Goal: Task Accomplishment & Management: Manage account settings

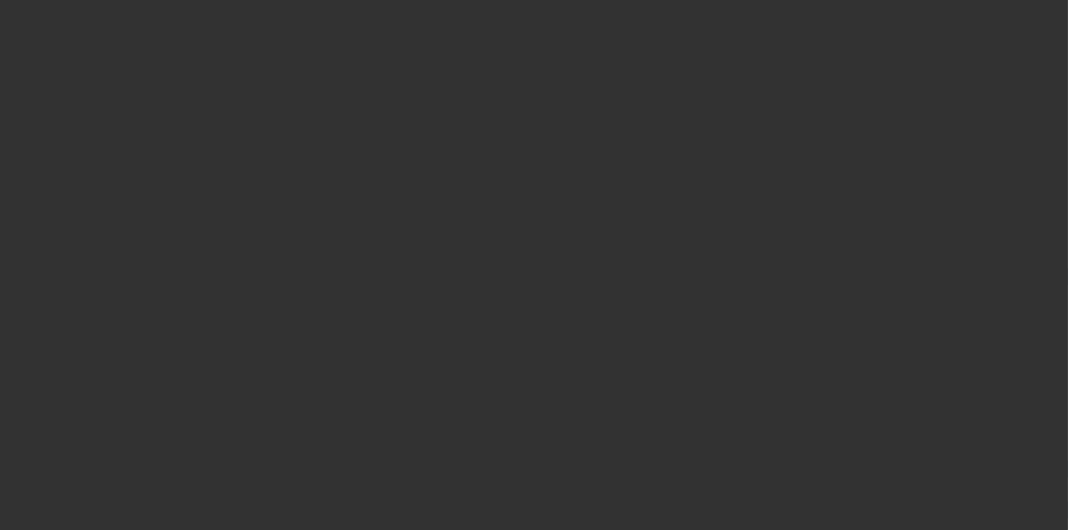
select select "3"
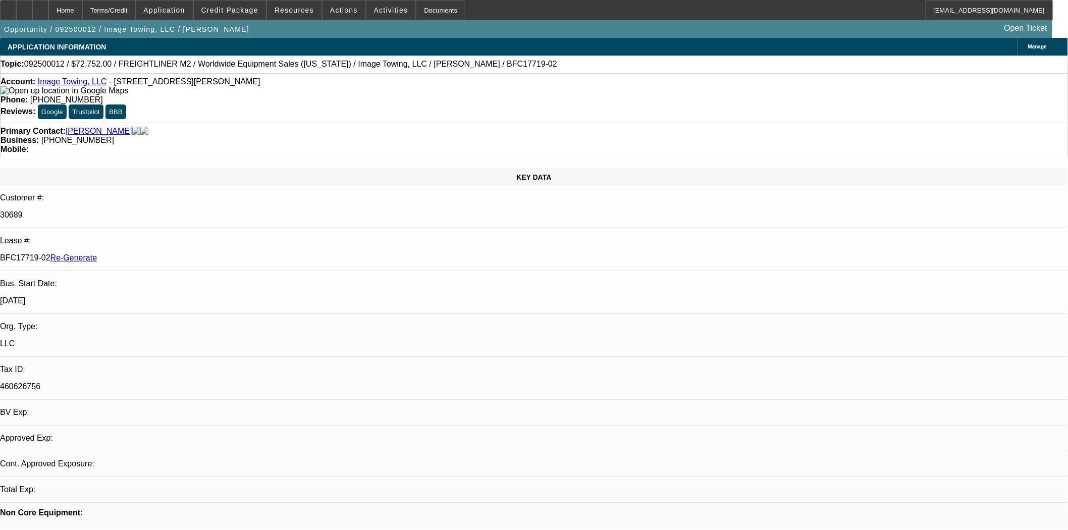
select select "0"
select select "1"
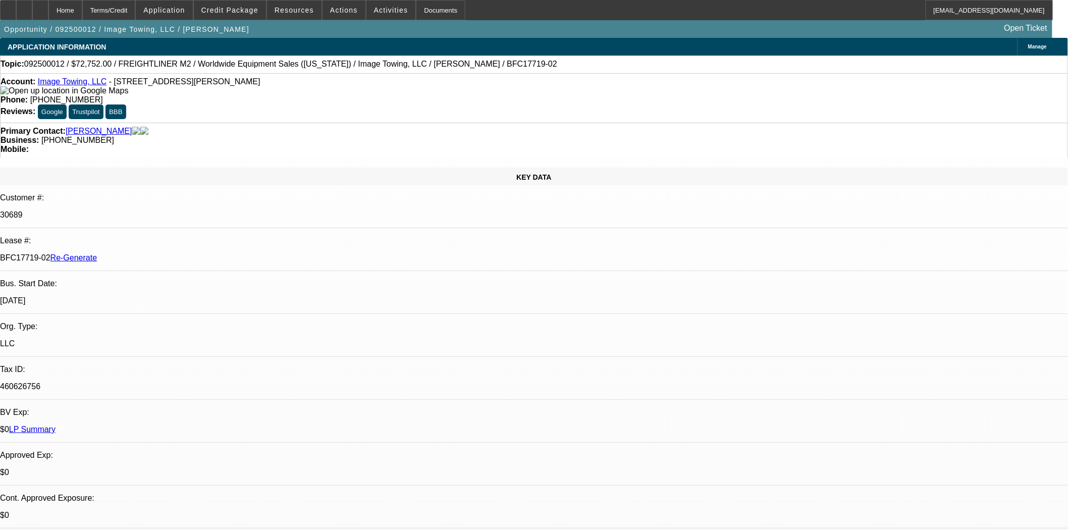
select select "6"
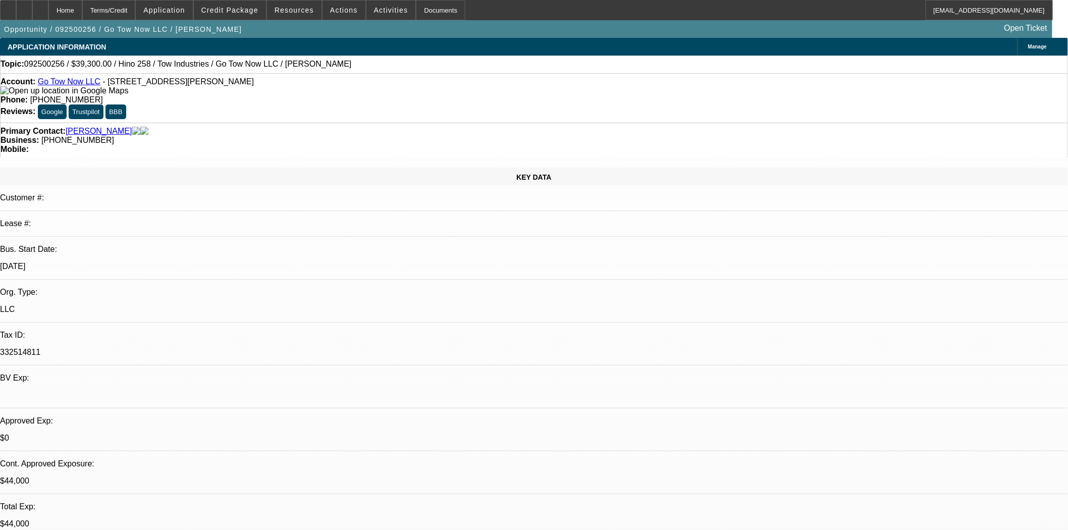
select select "0"
select select "2"
select select "0.1"
select select "4"
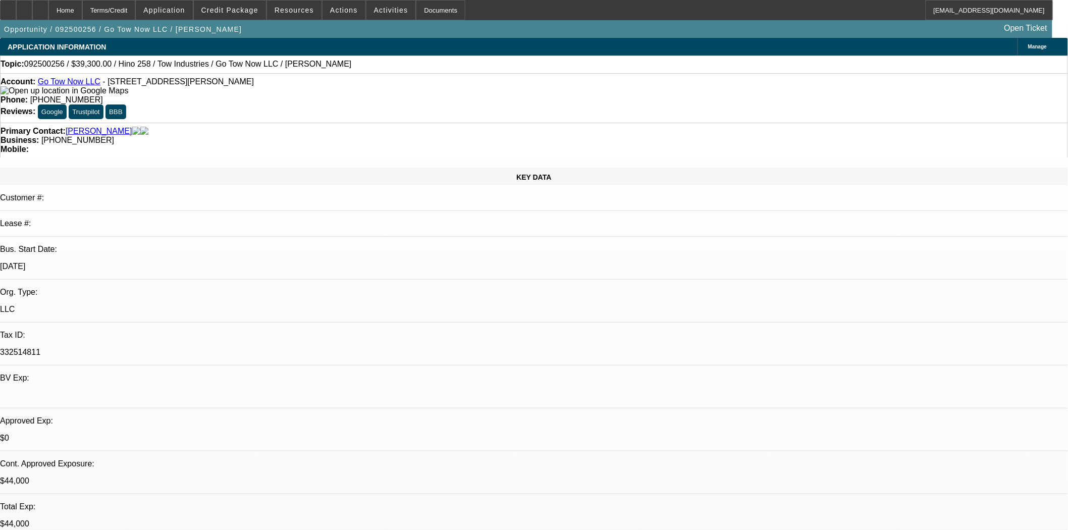
select select "0"
select select "2"
select select "0.1"
select select "4"
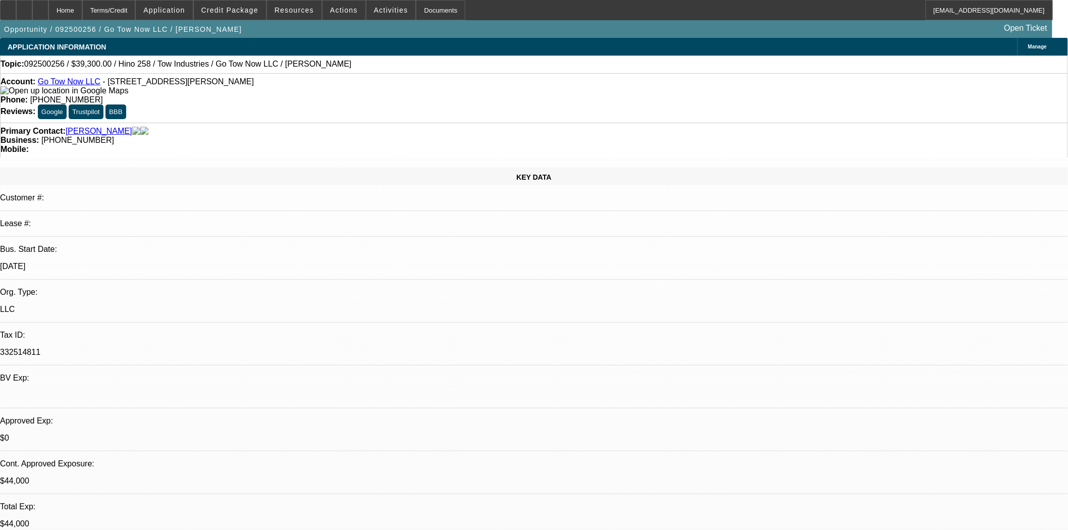
select select "0.2"
select select "2"
select select "0.1"
select select "4"
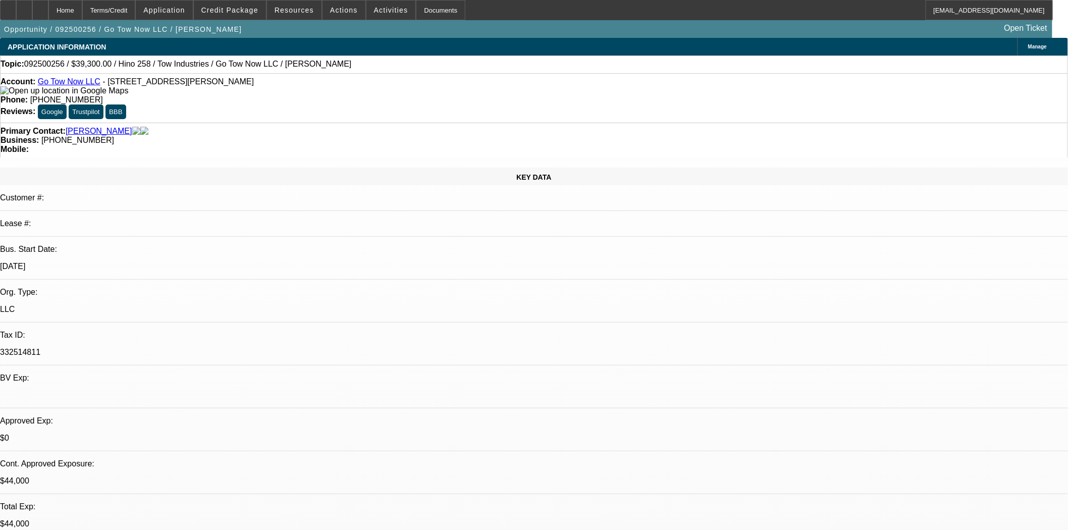
select select "0.15"
select select "2"
select select "0.1"
select select "4"
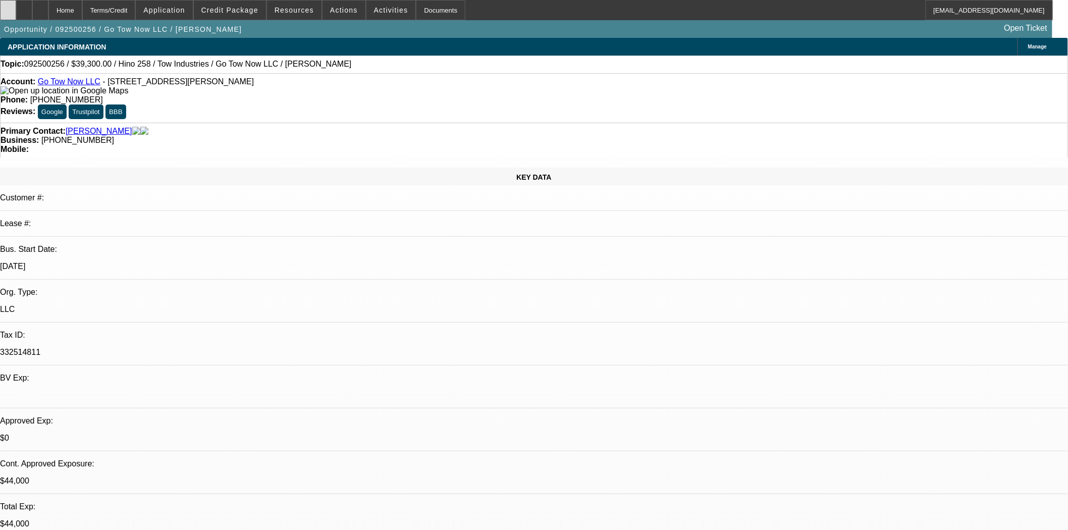
click at [8, 7] on icon at bounding box center [8, 7] width 0 height 0
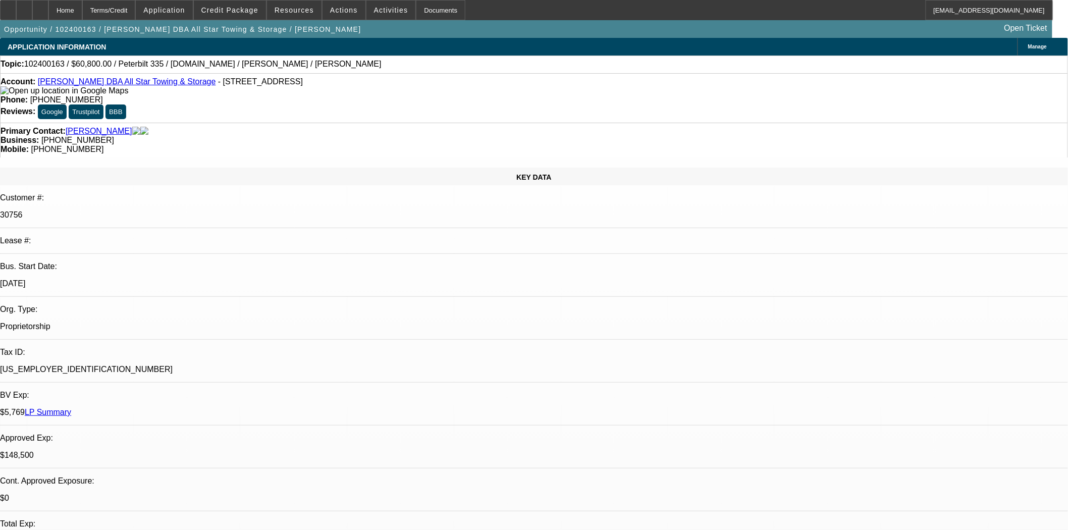
select select "2"
select select "0.1"
select select "4"
select select "0.1"
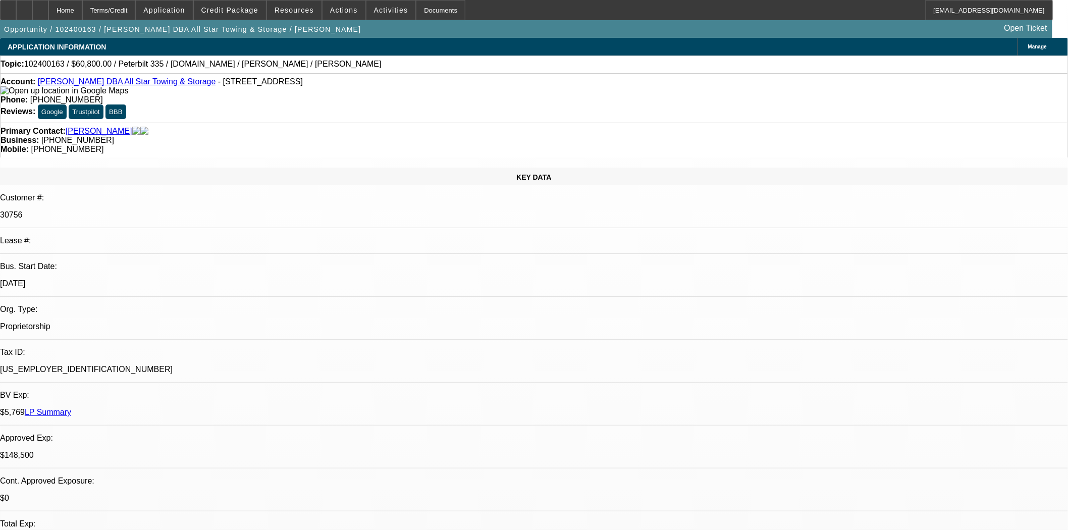
select select "2"
select select "0.1"
select select "4"
select select "0"
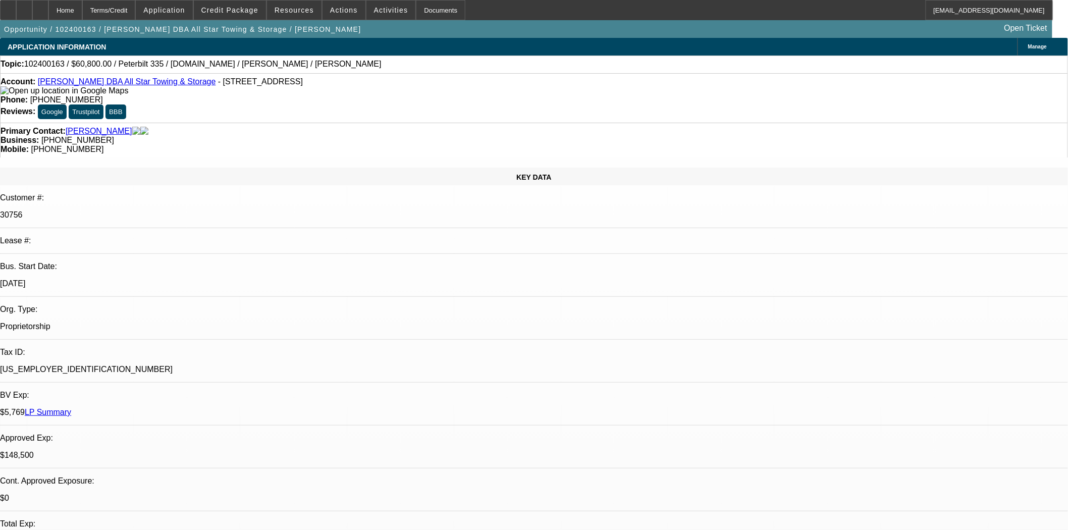
select select "0"
select select "6"
select select "0"
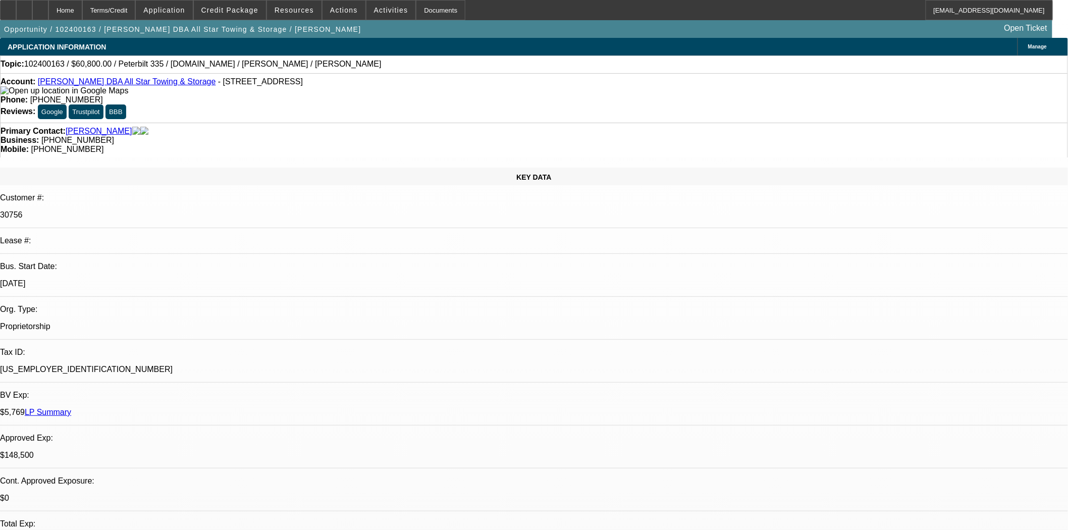
select select "0"
select select "6"
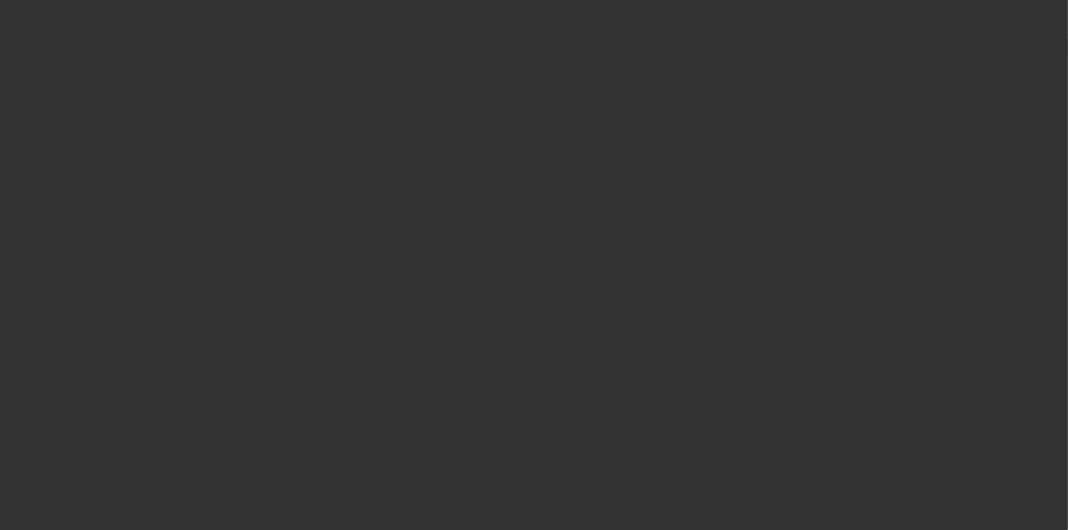
select select "3"
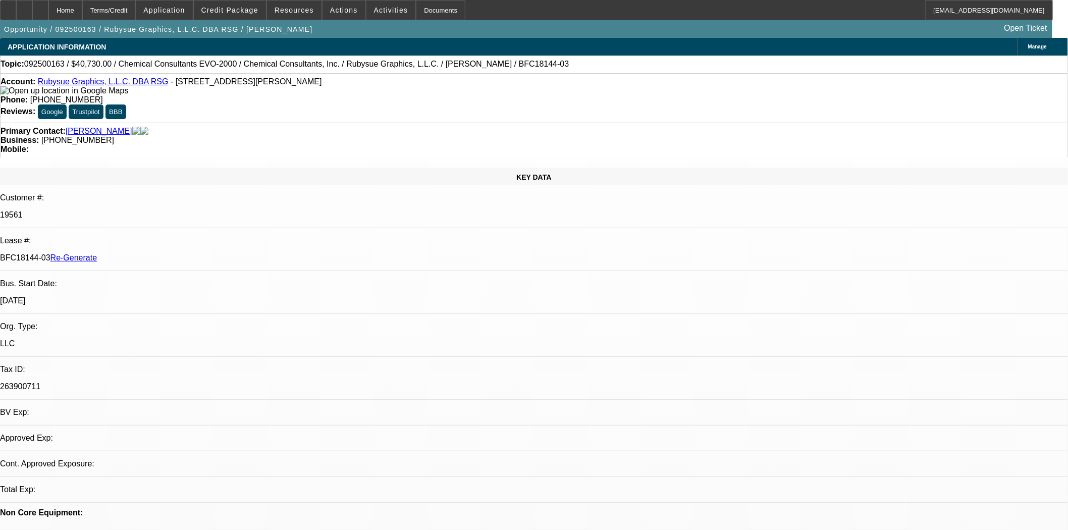
select select "0"
select select "2"
click at [234, 8] on span "Credit Package" at bounding box center [229, 10] width 57 height 8
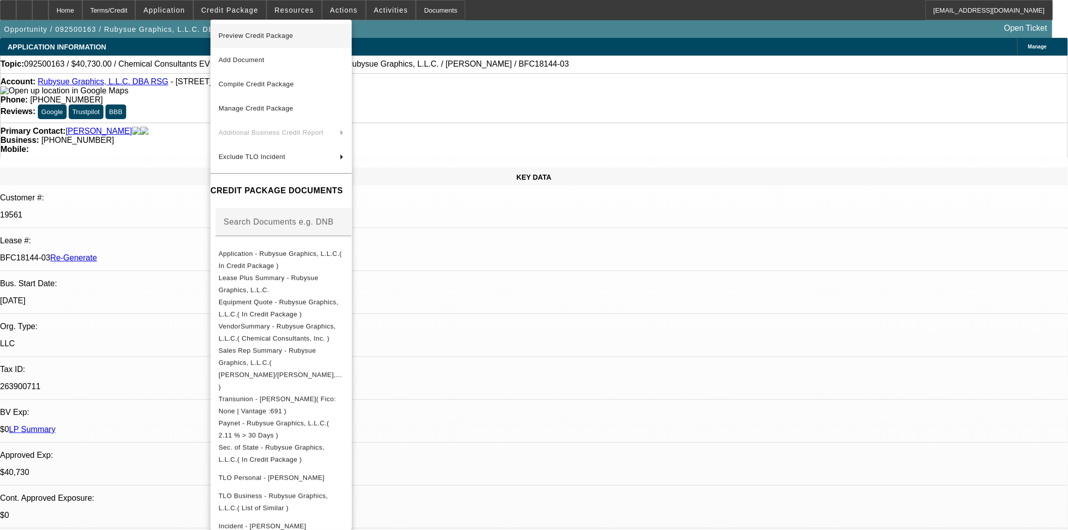
click at [235, 33] on span "Preview Credit Package" at bounding box center [256, 36] width 75 height 8
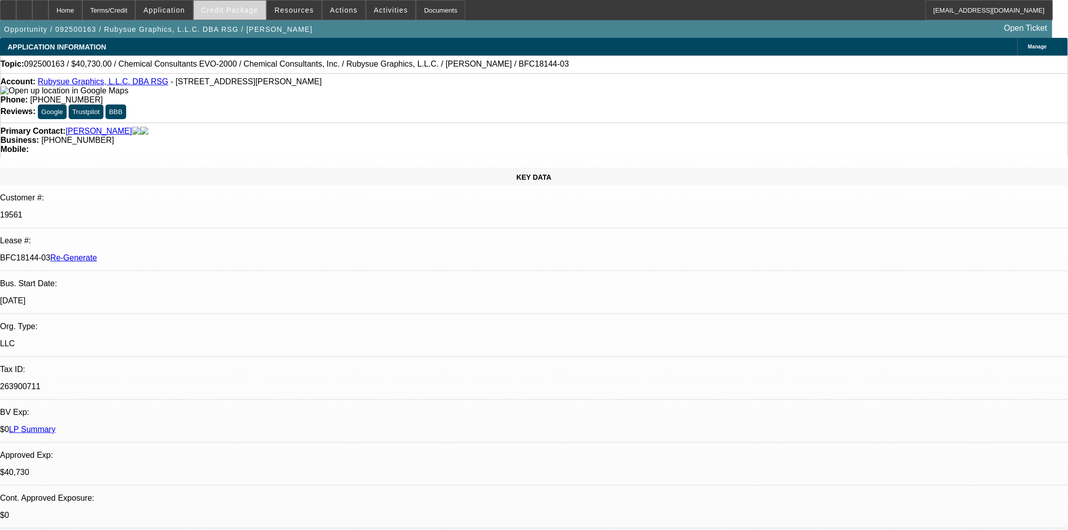
click at [239, 14] on span at bounding box center [230, 10] width 72 height 24
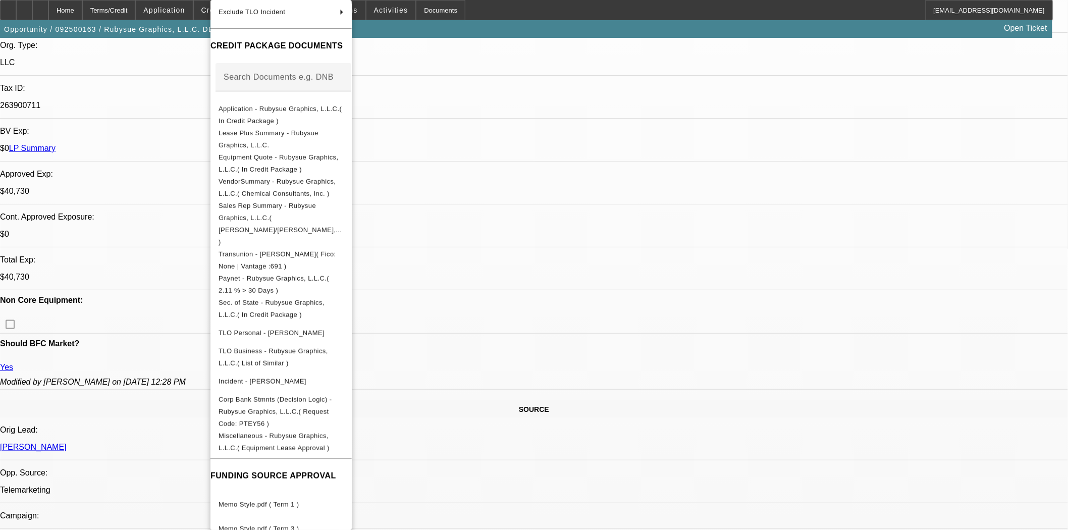
scroll to position [392, 0]
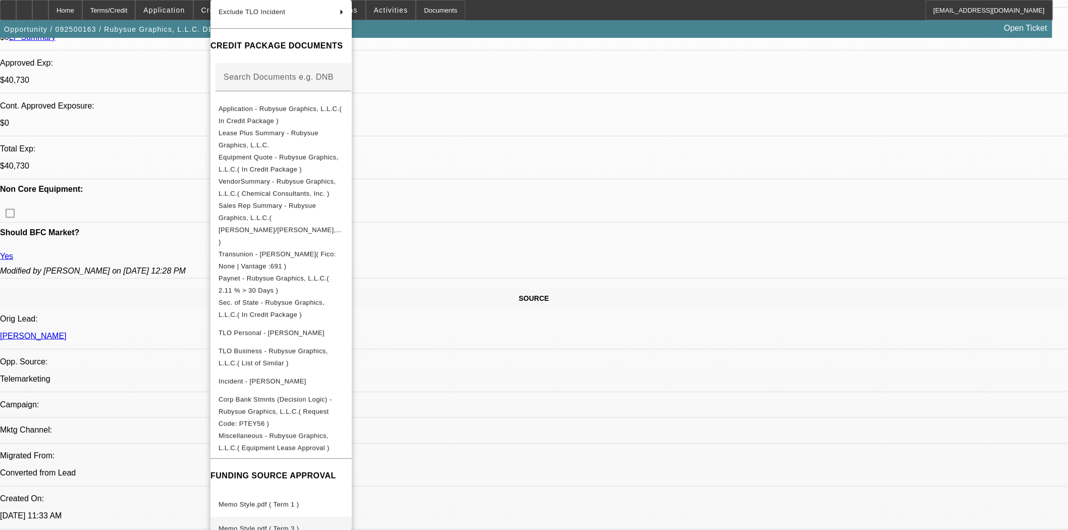
click at [257, 525] on span "Memo Style.pdf ( Term 3 )" at bounding box center [259, 529] width 80 height 8
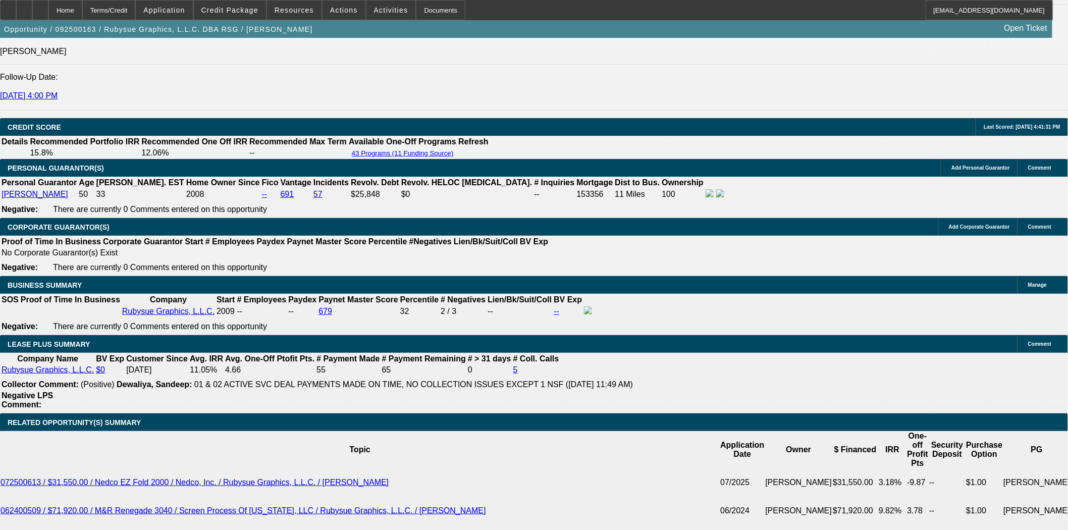
scroll to position [1458, 0]
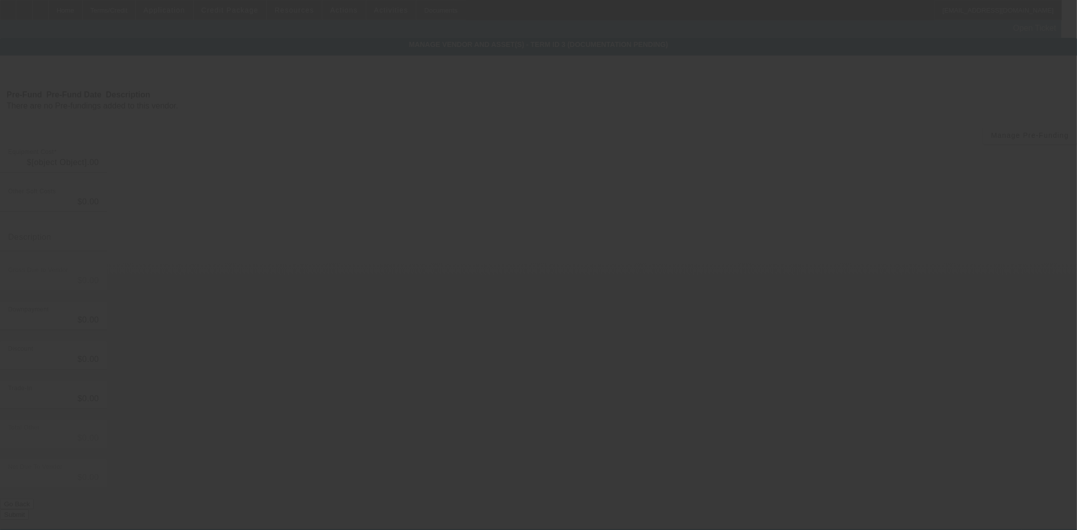
type input "$40,730.00"
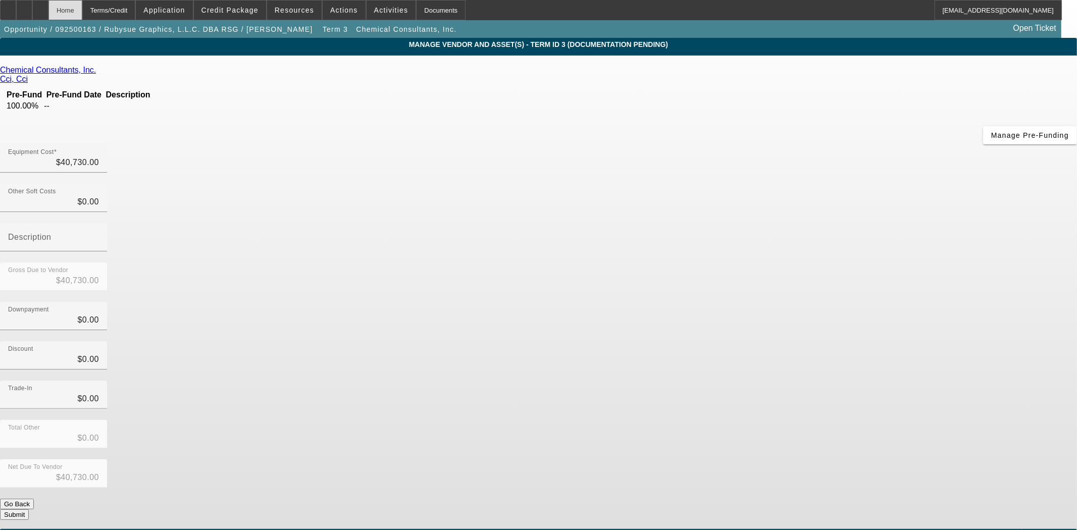
click at [82, 17] on div "Home" at bounding box center [65, 10] width 34 height 20
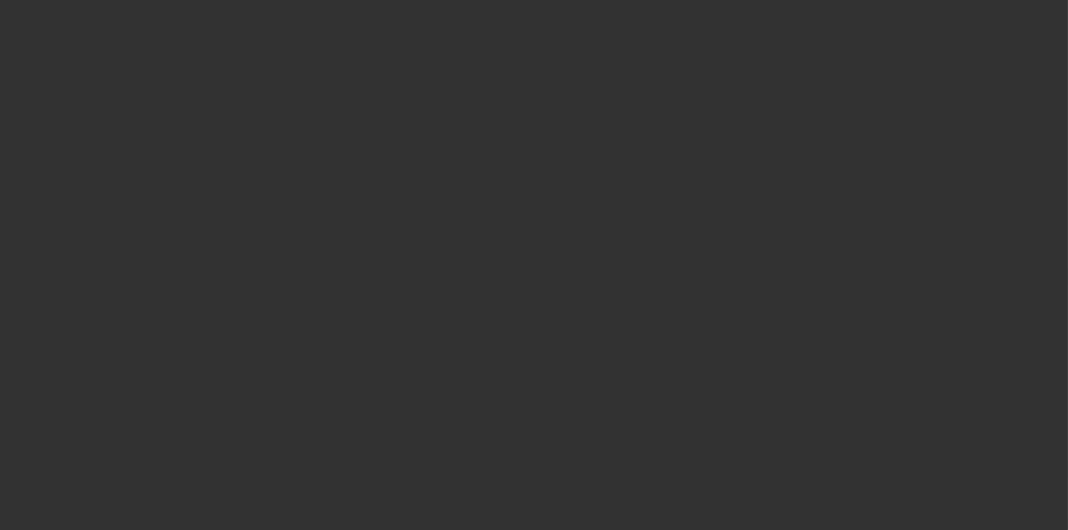
select select "3"
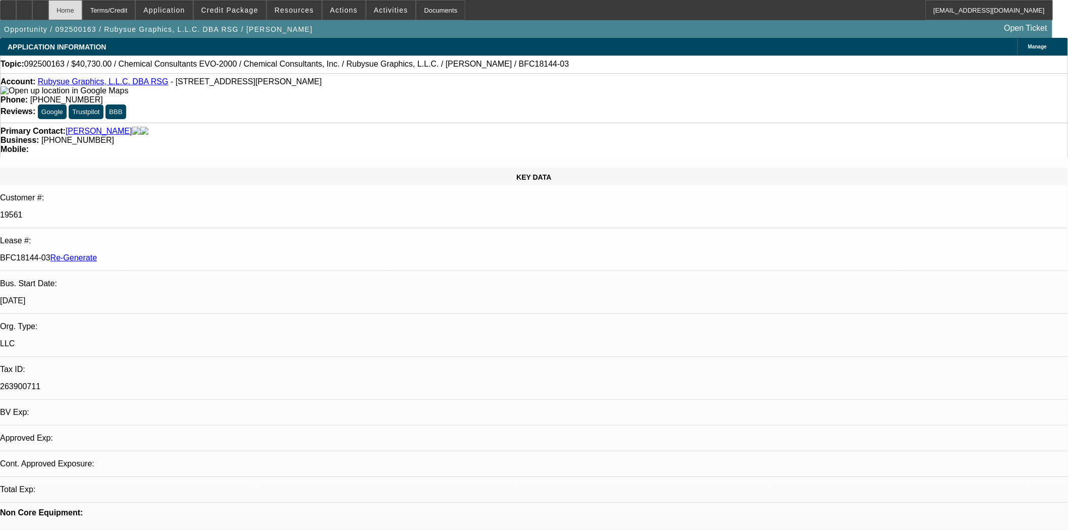
select select "0"
select select "2"
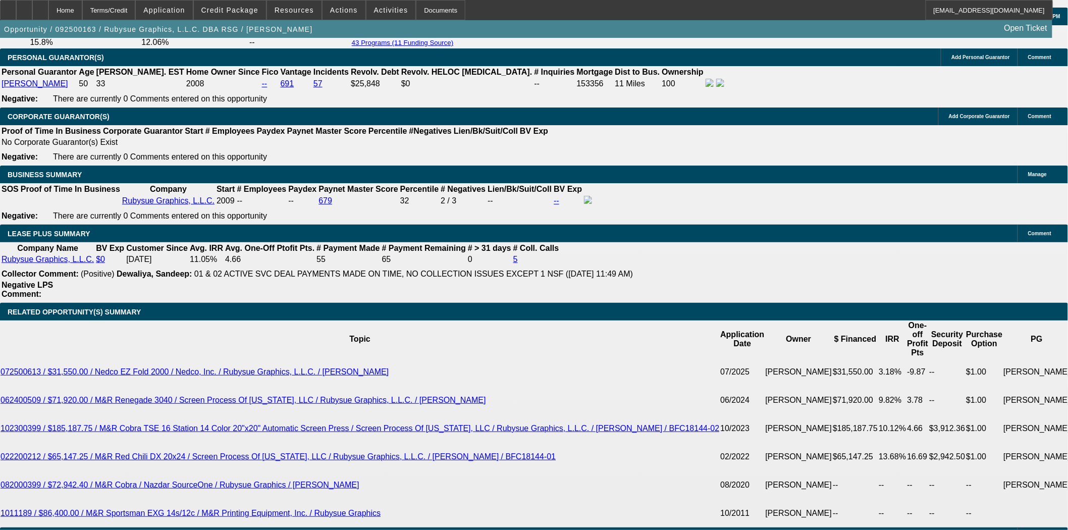
scroll to position [1571, 0]
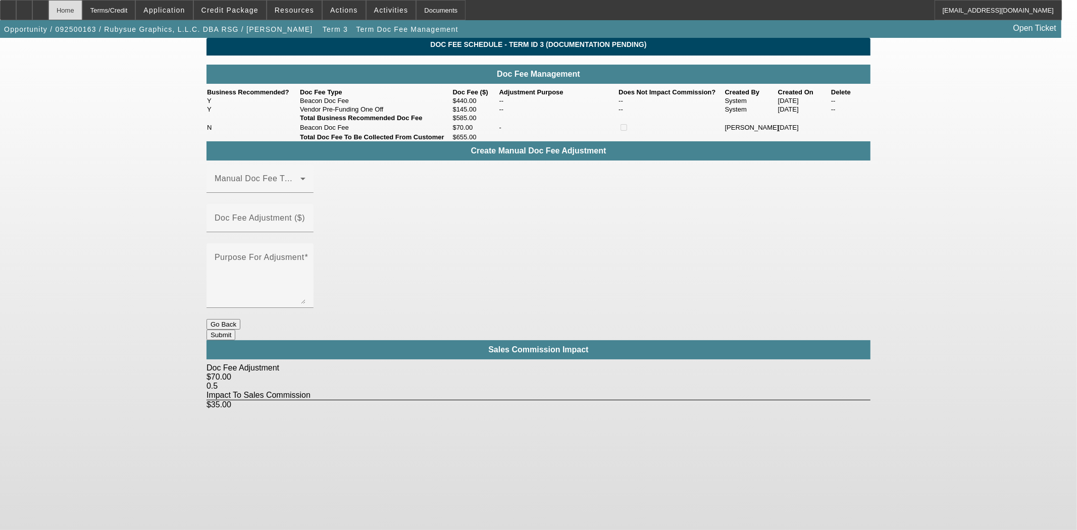
click at [82, 14] on div "Home" at bounding box center [65, 10] width 34 height 20
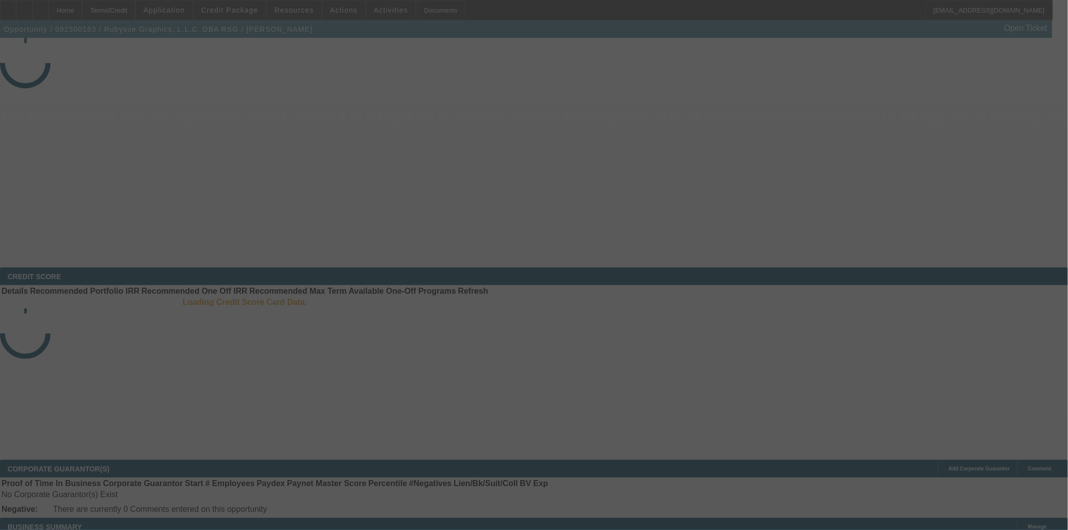
select select "3"
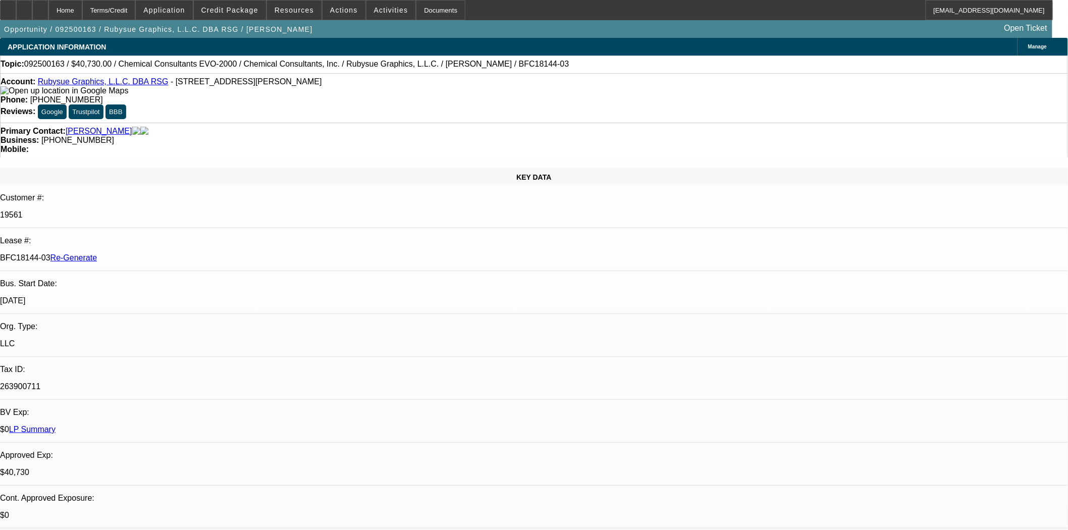
select select "0"
select select "2"
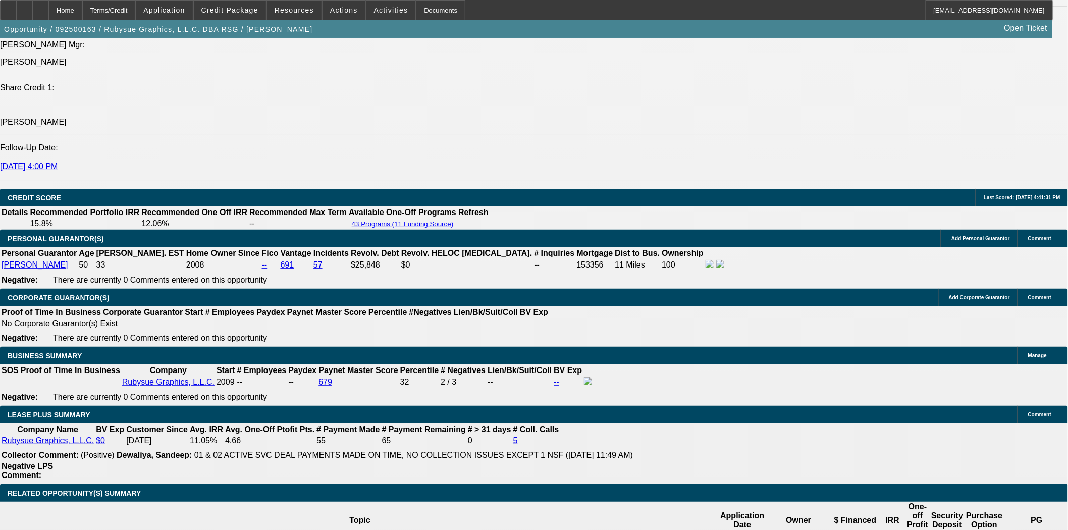
scroll to position [1515, 0]
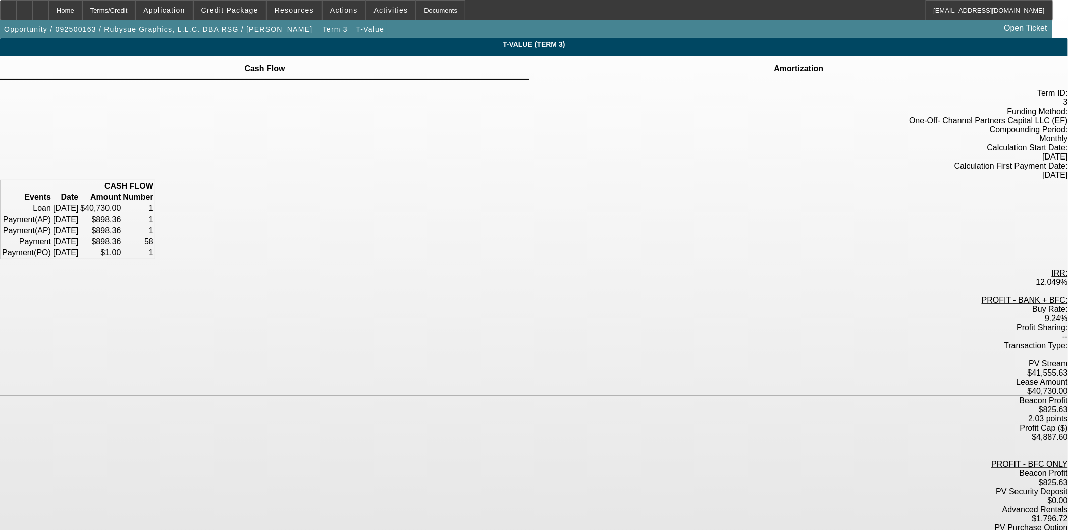
scroll to position [43, 0]
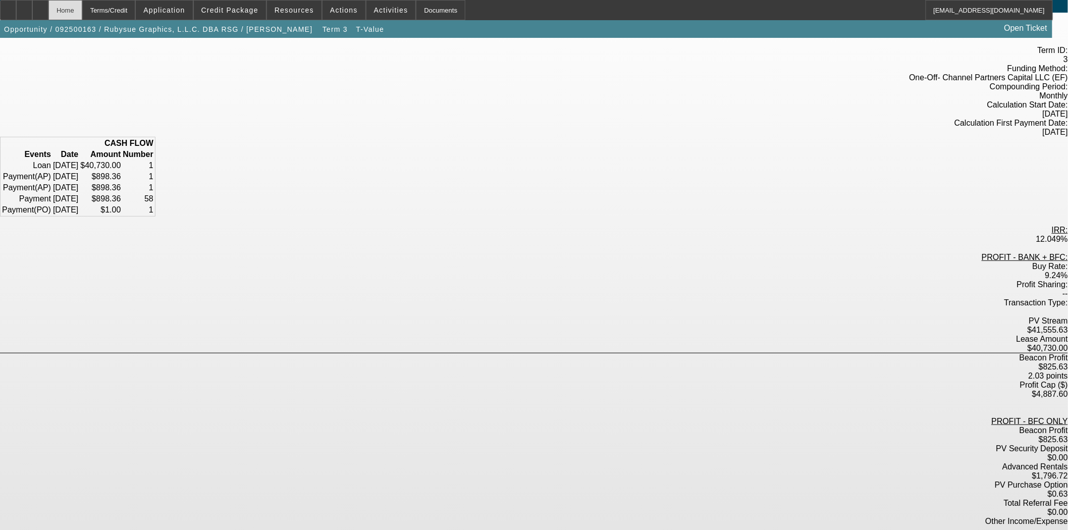
click at [82, 10] on div "Home" at bounding box center [65, 10] width 34 height 20
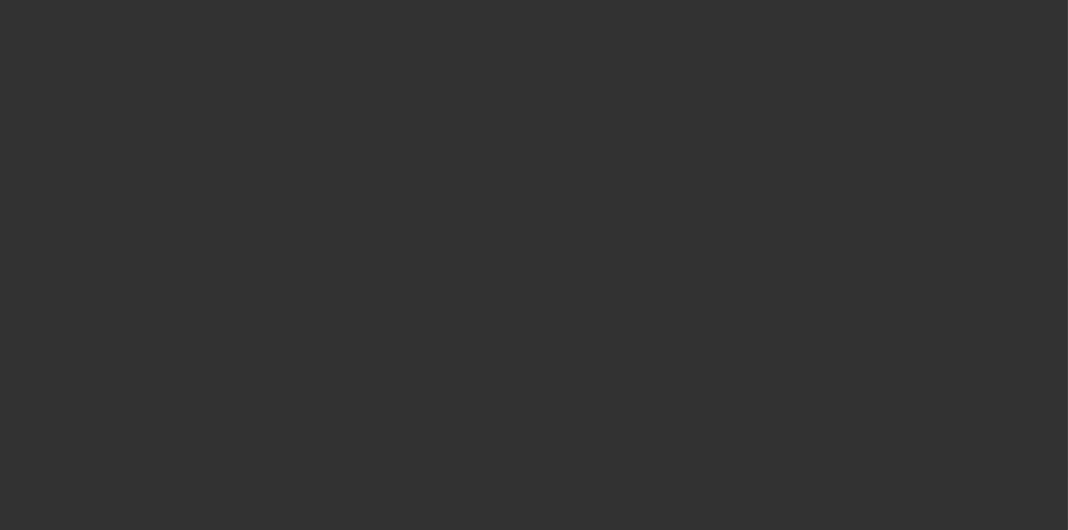
select select "3"
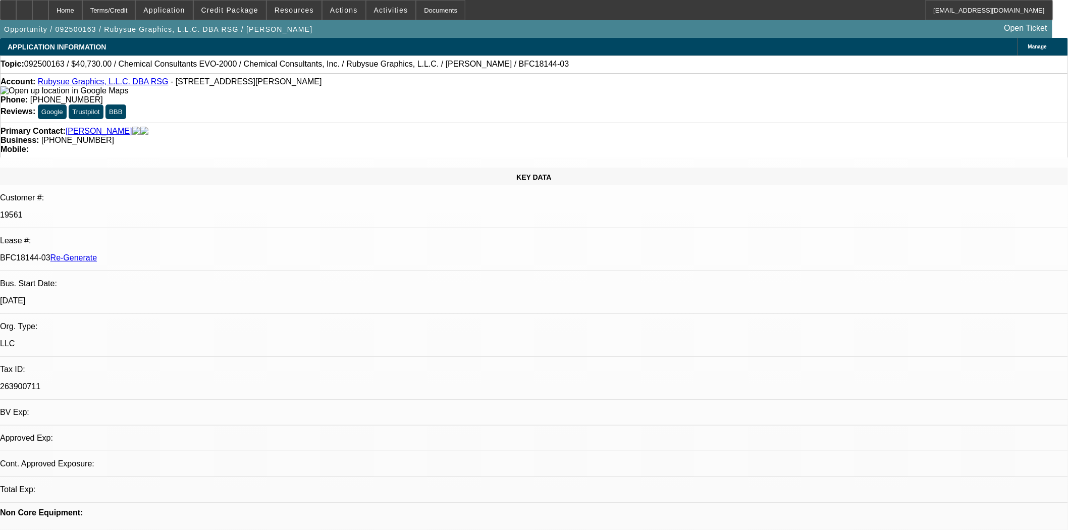
select select "0"
select select "2"
click at [346, 10] on span "Actions" at bounding box center [344, 10] width 28 height 8
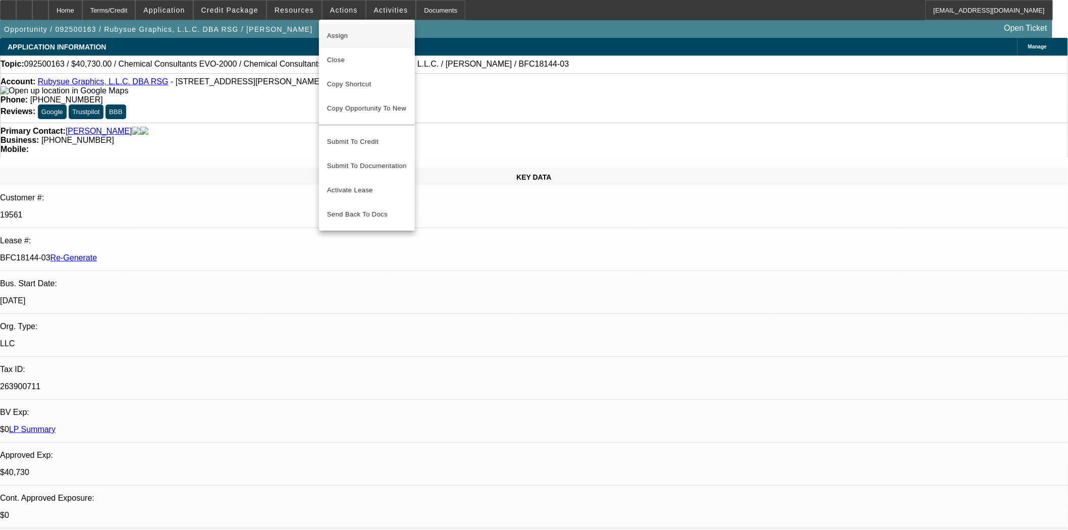
click at [347, 37] on span "Assign" at bounding box center [367, 36] width 80 height 12
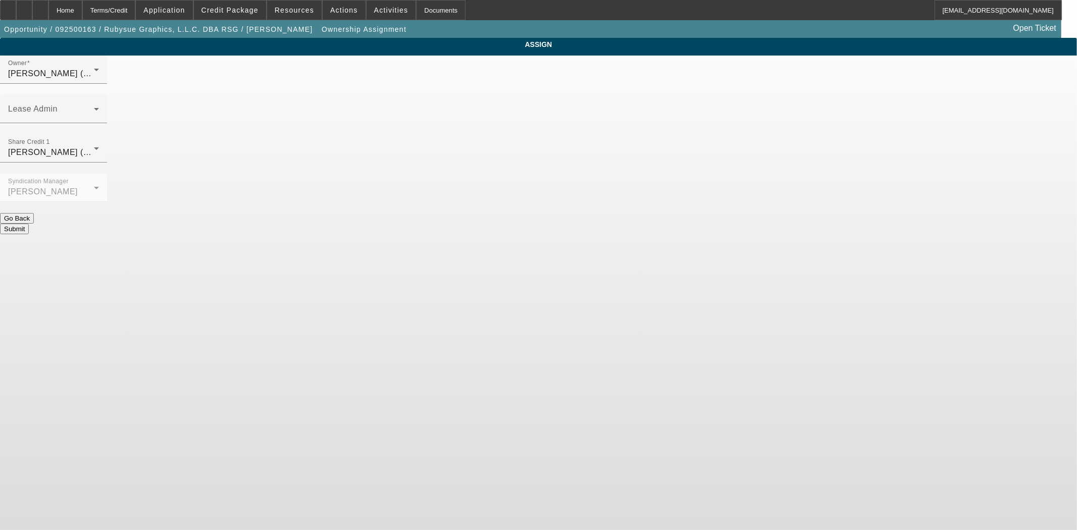
click at [625, 59] on div "Owner Mansfield, Jeff (Lvl 6) Lease Admin Share Credit 1 Fredericks, Jack (Lvl …" at bounding box center [538, 145] width 1077 height 179
click at [99, 95] on div "Lease Admin" at bounding box center [53, 109] width 91 height 28
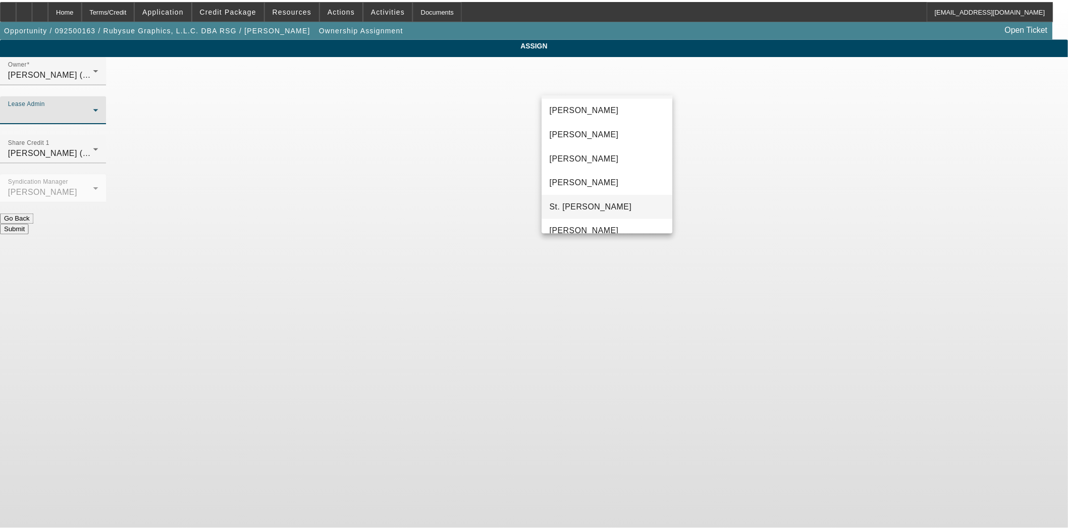
scroll to position [38, 0]
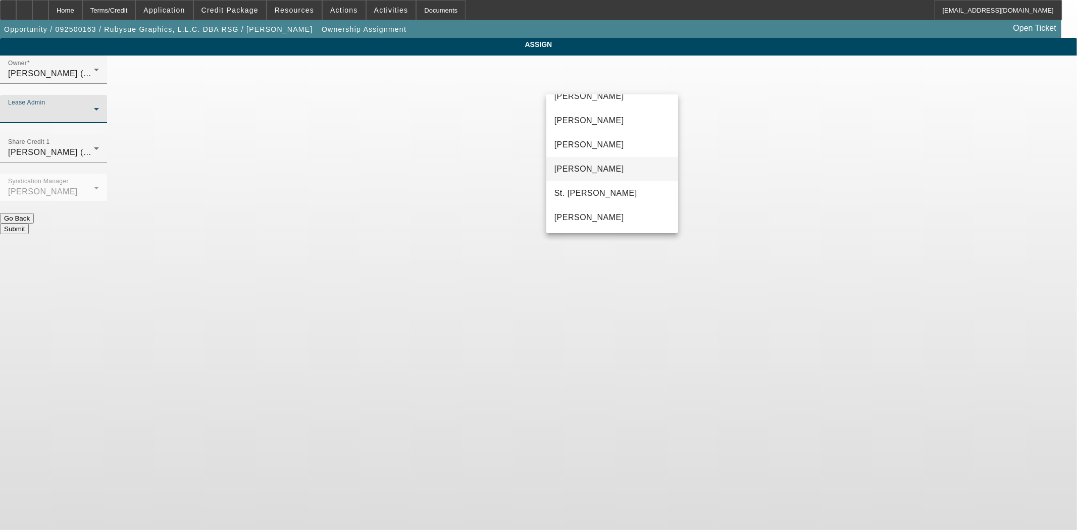
click at [586, 165] on span "[PERSON_NAME]" at bounding box center [589, 169] width 70 height 12
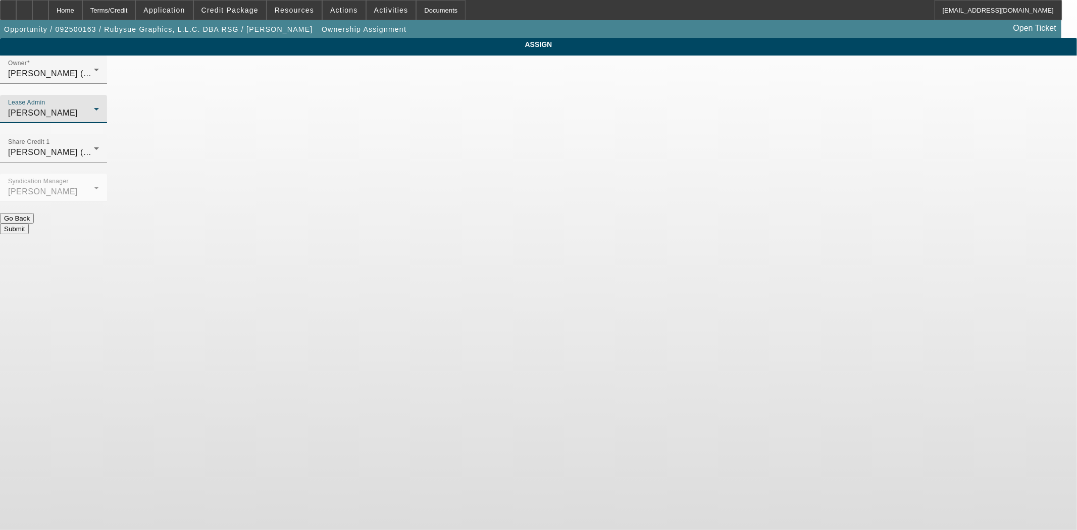
click at [29, 224] on button "Submit" at bounding box center [14, 229] width 29 height 11
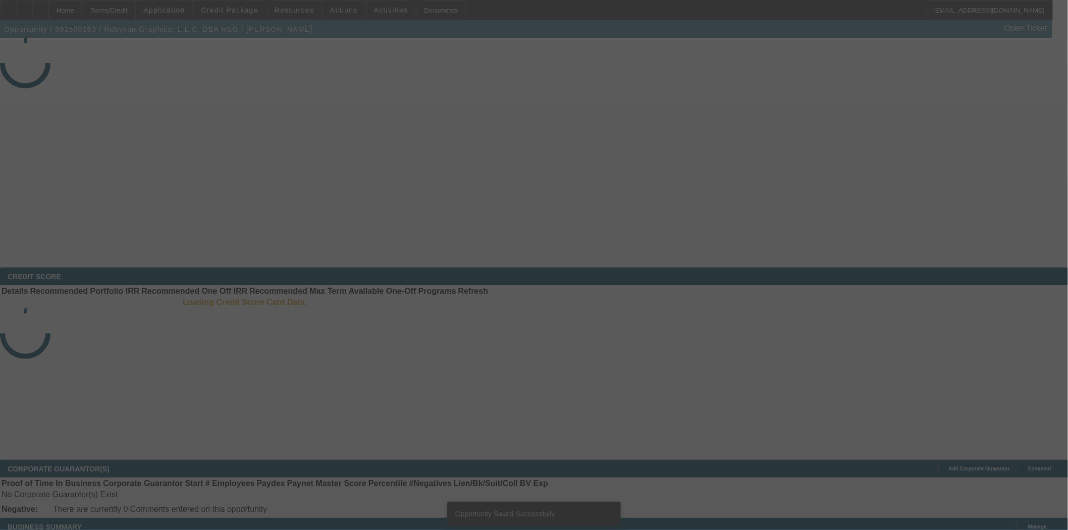
select select "3"
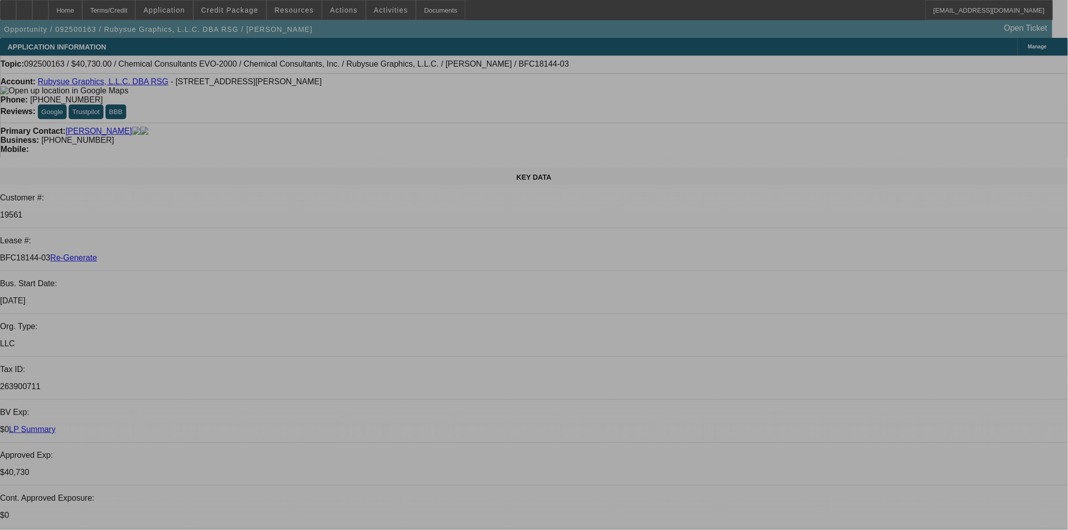
select select "0"
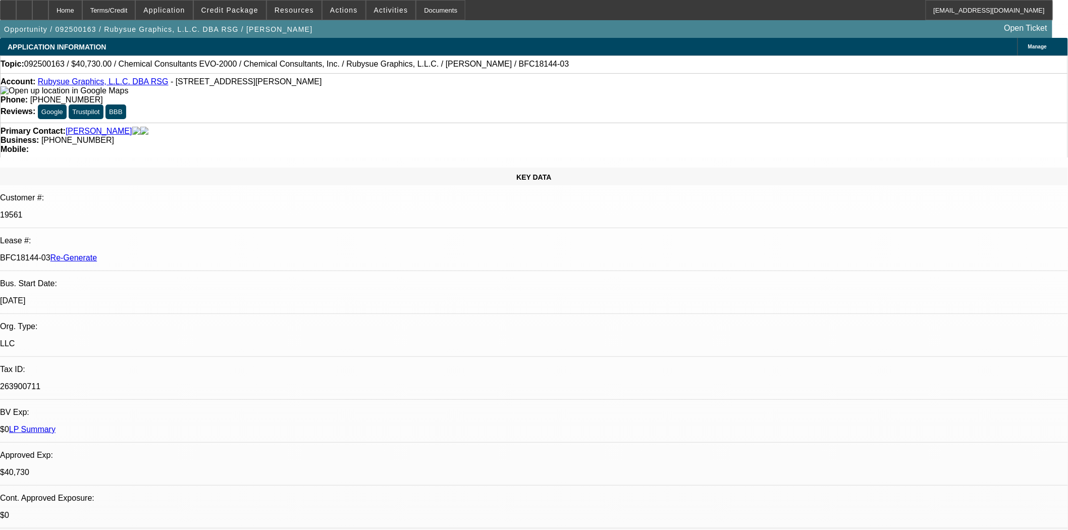
select select "2"
click at [431, 17] on div "Documents" at bounding box center [440, 10] width 49 height 20
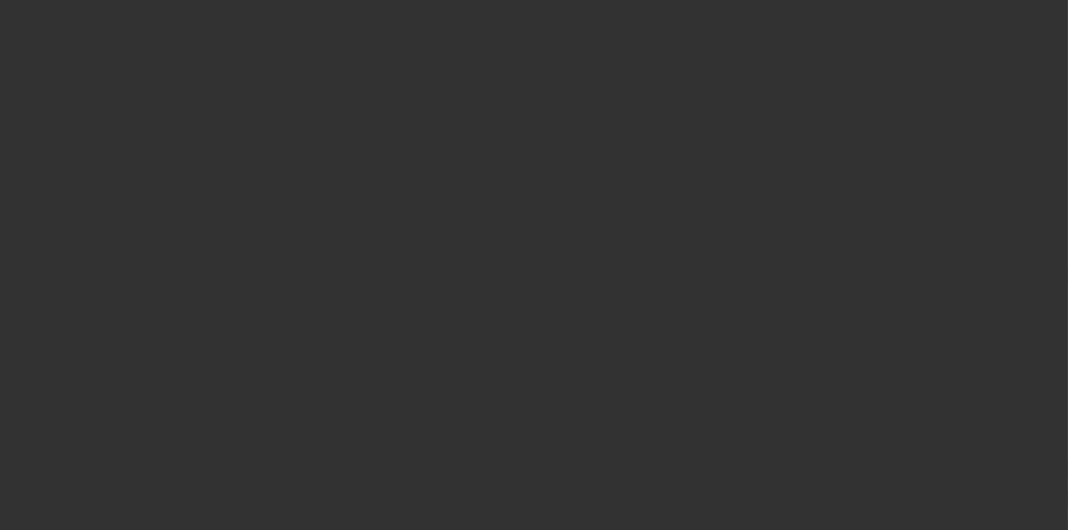
select select "3"
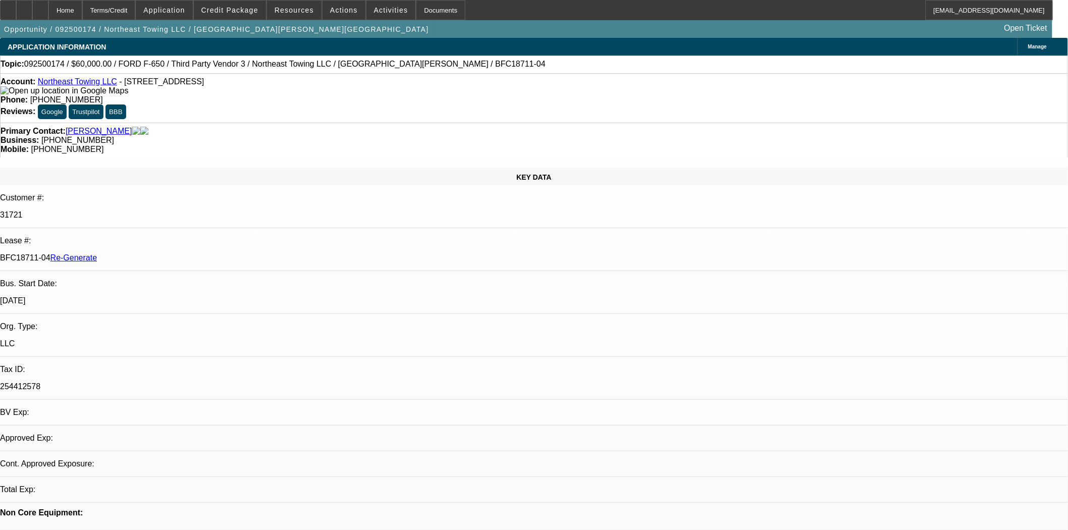
select select "0"
select select "1"
select select "3"
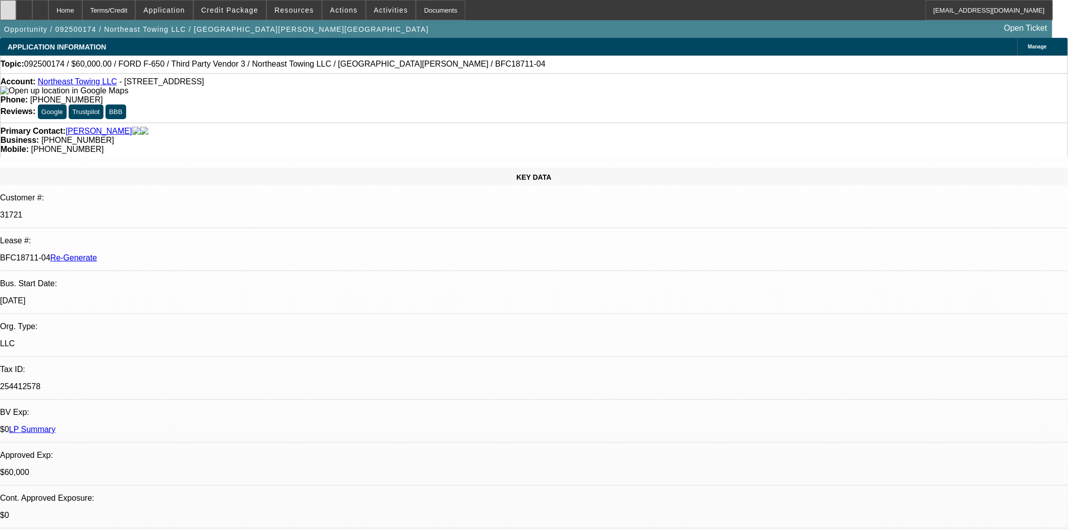
select select "6"
click at [246, 14] on span at bounding box center [230, 10] width 72 height 24
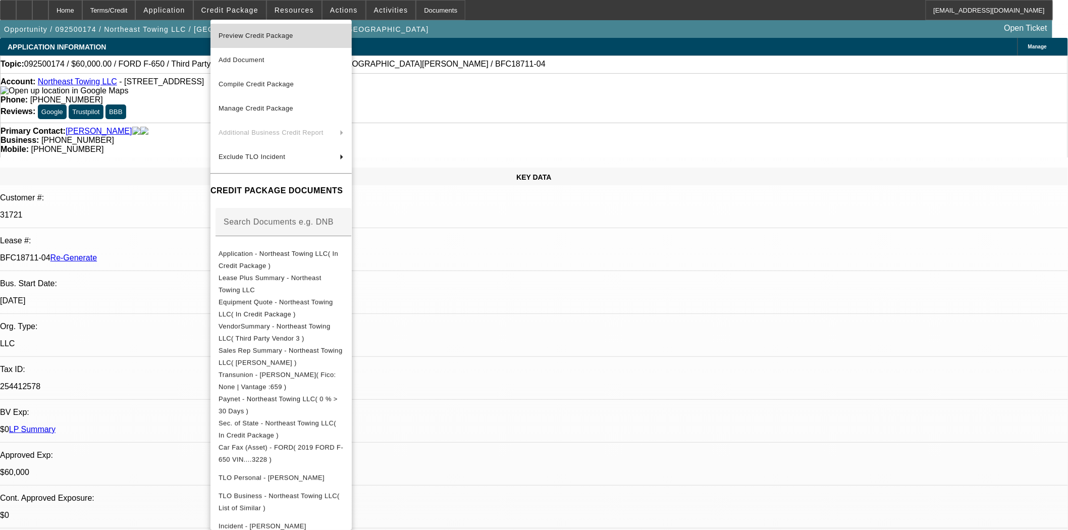
click at [243, 38] on span "Preview Credit Package" at bounding box center [256, 36] width 75 height 8
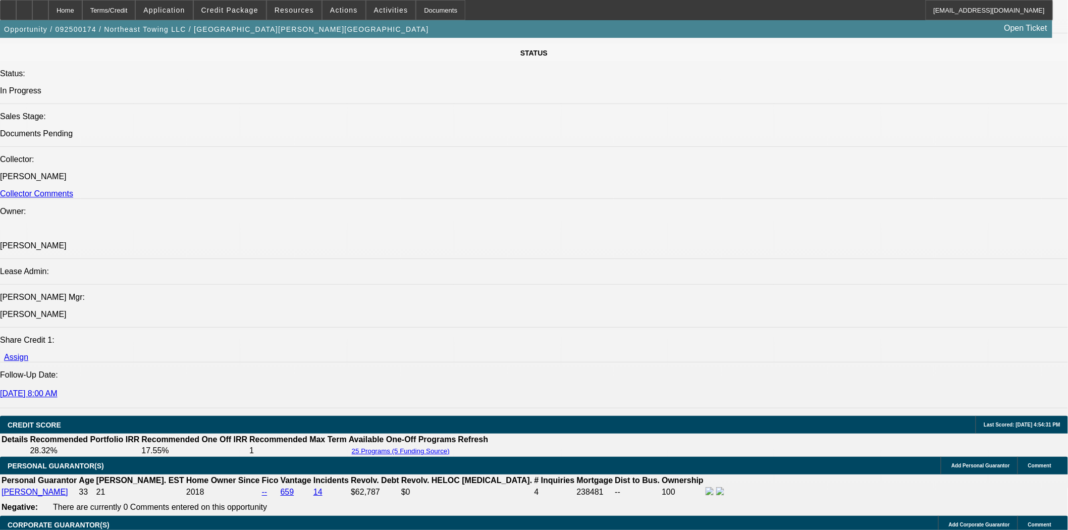
scroll to position [1290, 0]
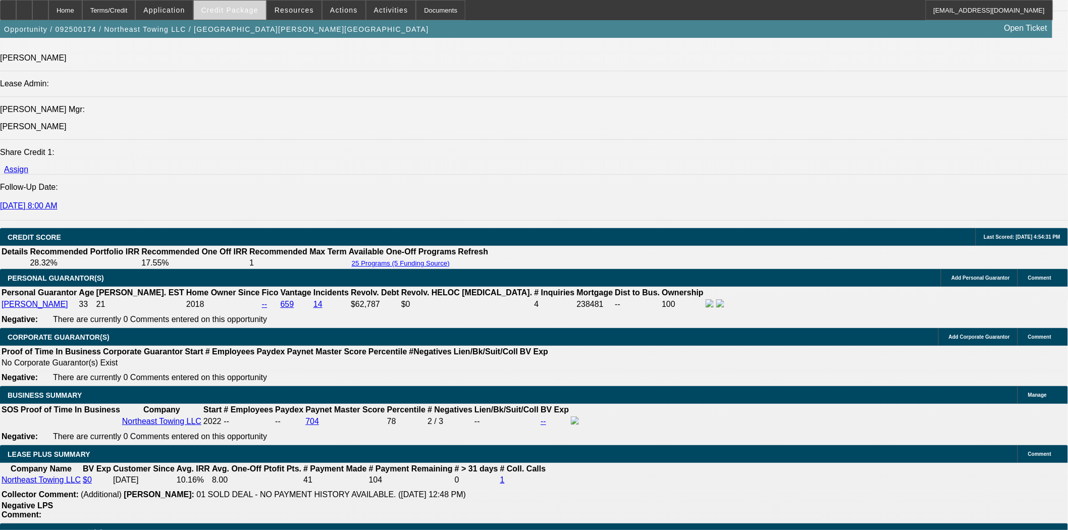
click at [248, 12] on span "Credit Package" at bounding box center [229, 10] width 57 height 8
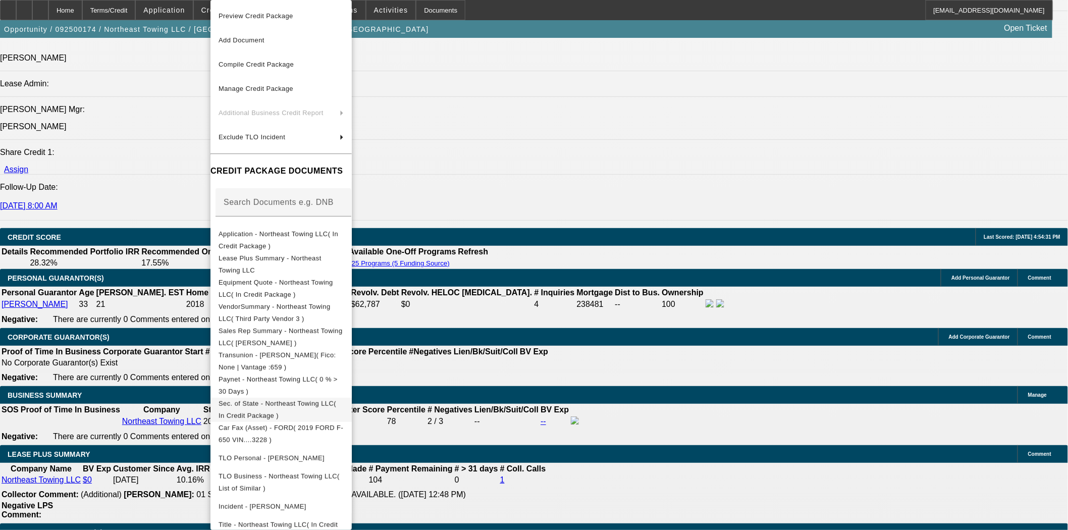
scroll to position [129, 0]
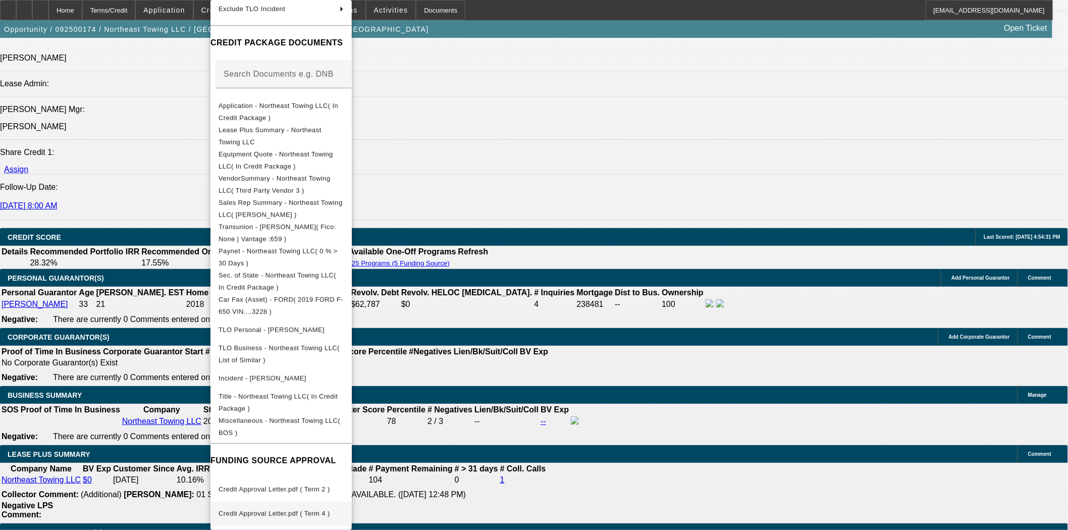
click at [309, 508] on span "Credit Approval Letter.pdf ( Term 4 )" at bounding box center [281, 514] width 125 height 12
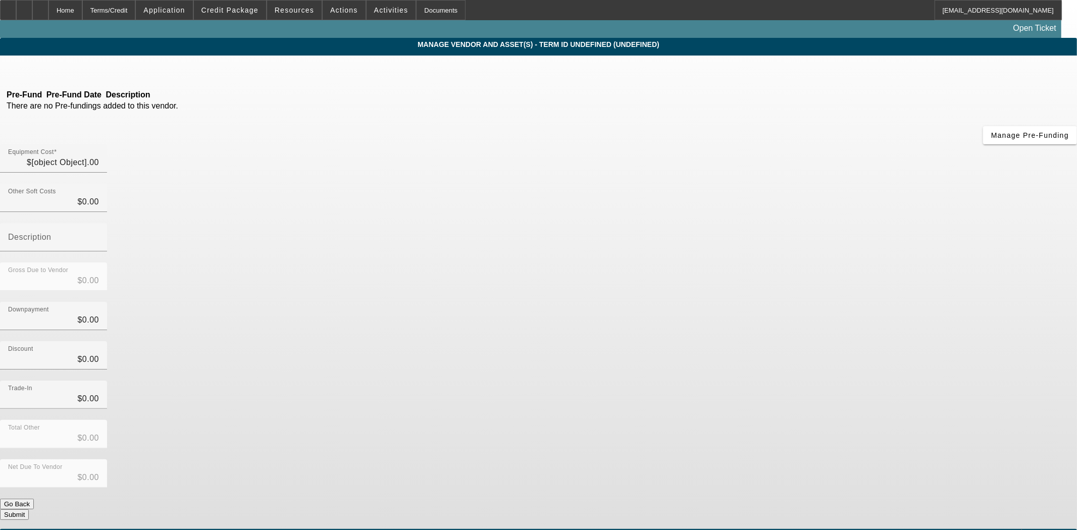
type input "$60,000.00"
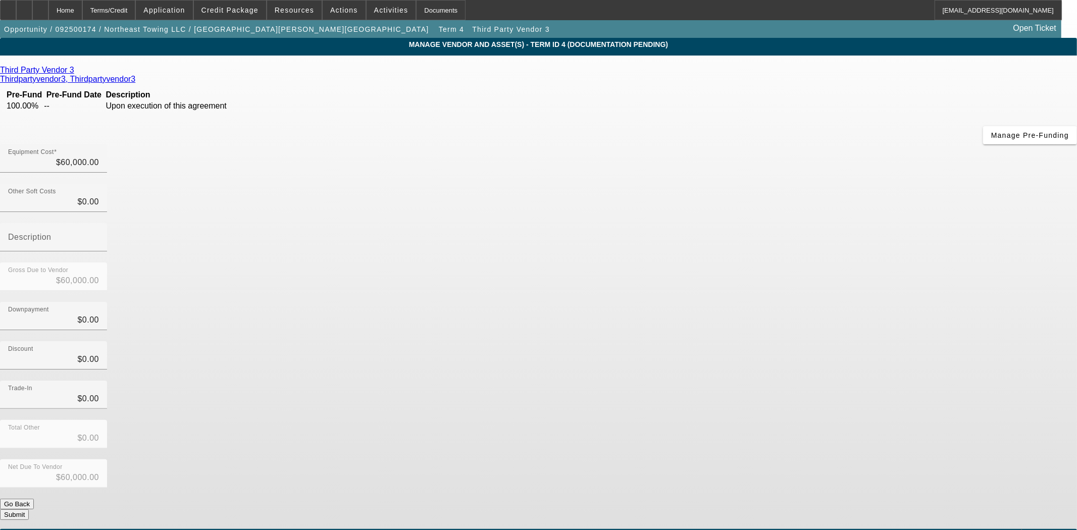
click at [77, 71] on icon at bounding box center [77, 70] width 0 height 9
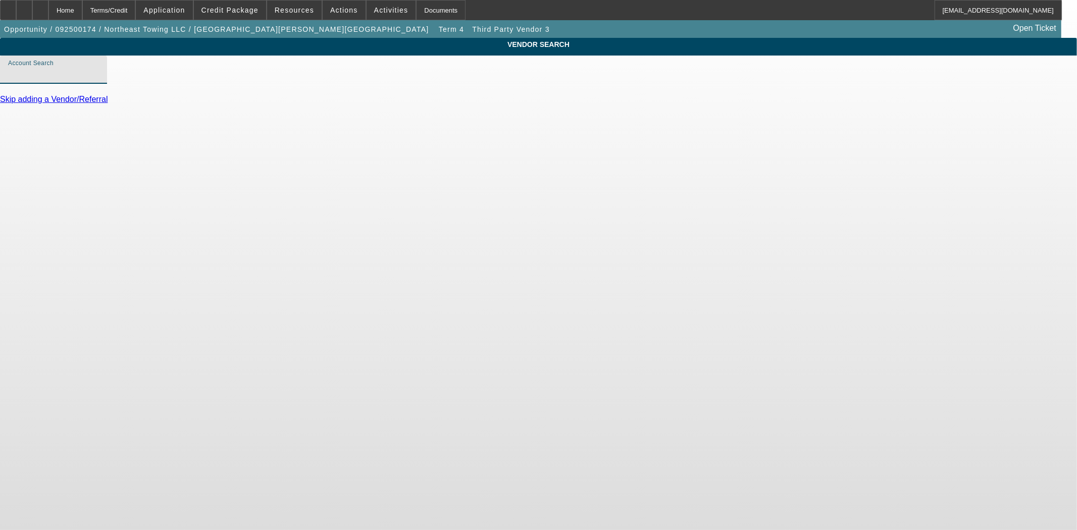
click at [99, 80] on input "Account Search" at bounding box center [53, 74] width 91 height 12
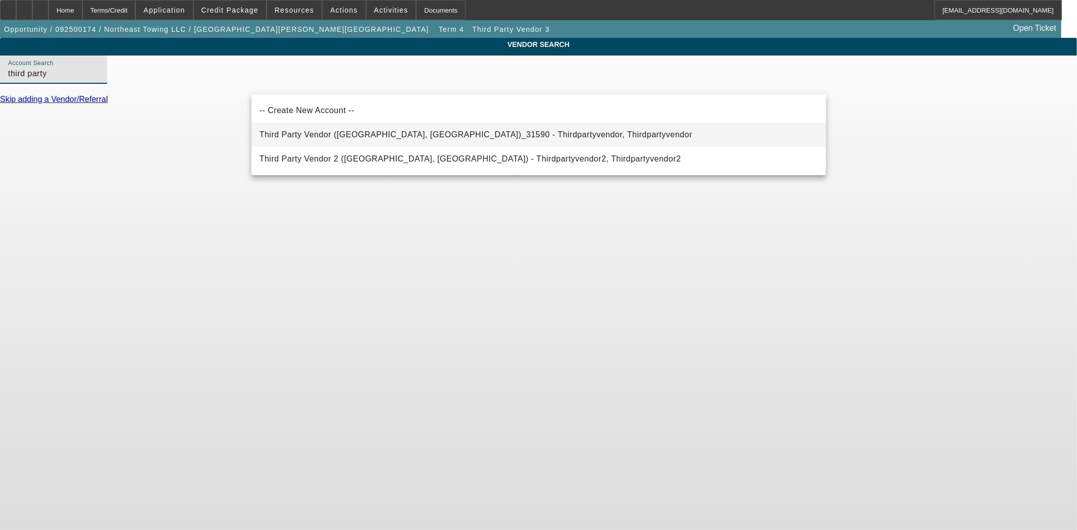
click at [364, 132] on span "Third Party Vendor (Northbrook, IL)_31590 - Thirdpartyvendor, Thirdpartyvendor" at bounding box center [475, 134] width 433 height 9
type input "Third Party Vendor (Northbrook, IL)_31590 - Thirdpartyvendor, Thirdpartyvendor"
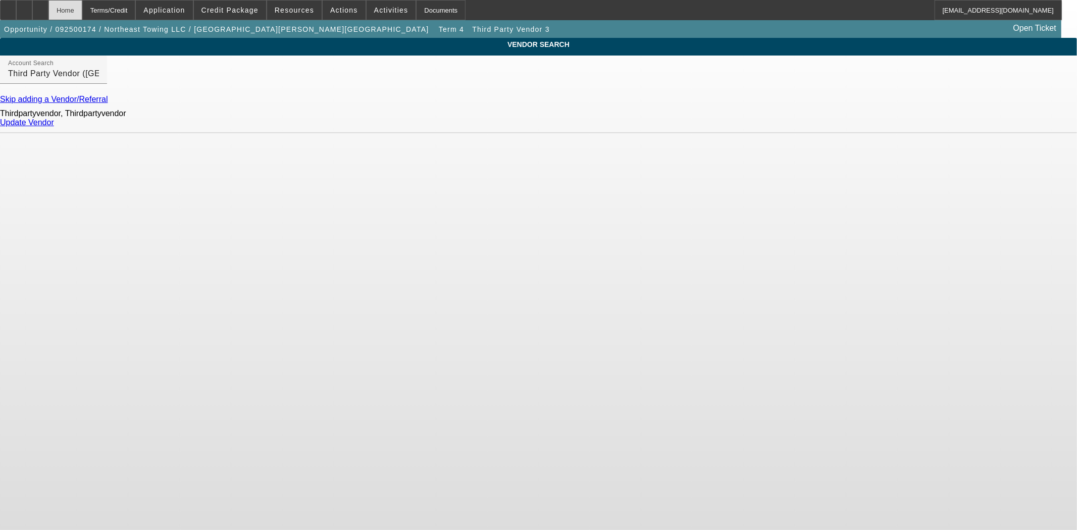
click at [82, 14] on div "Home" at bounding box center [65, 10] width 34 height 20
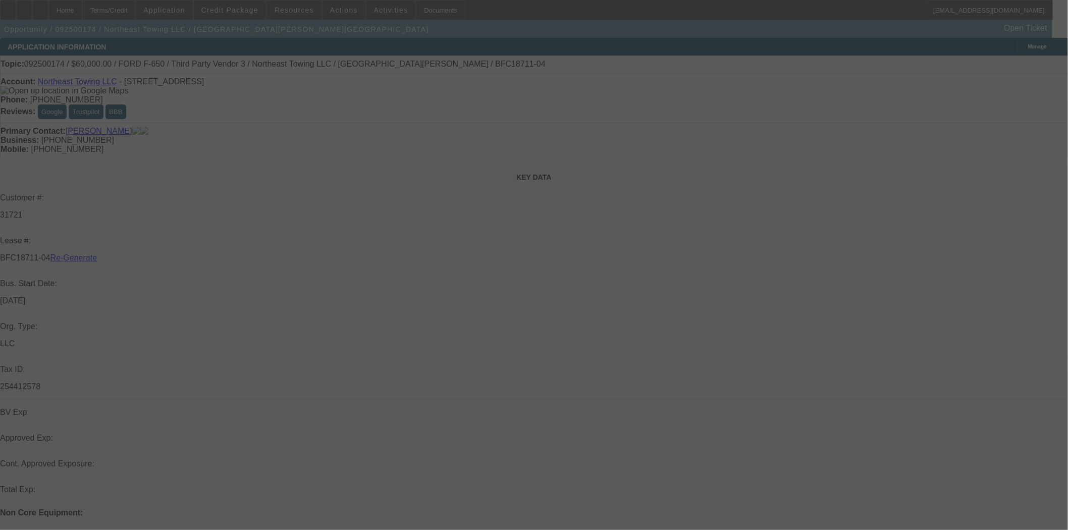
select select "3"
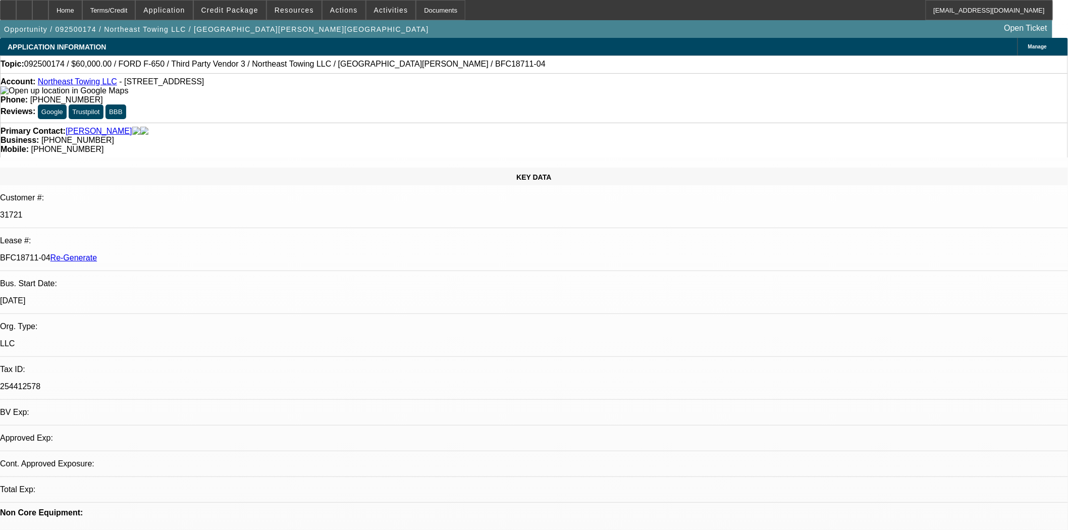
select select "0"
select select "3"
select select "0"
select select "6"
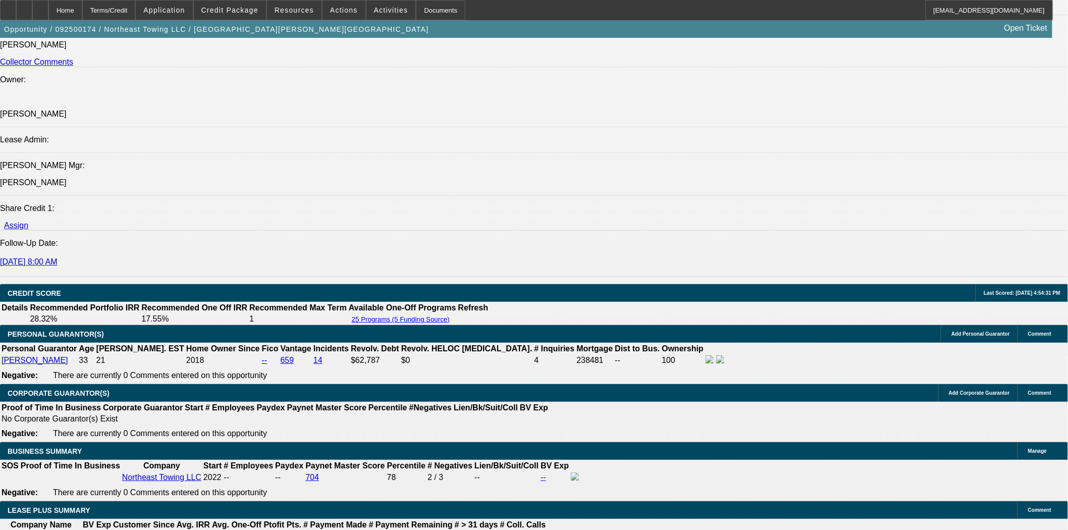
scroll to position [1268, 0]
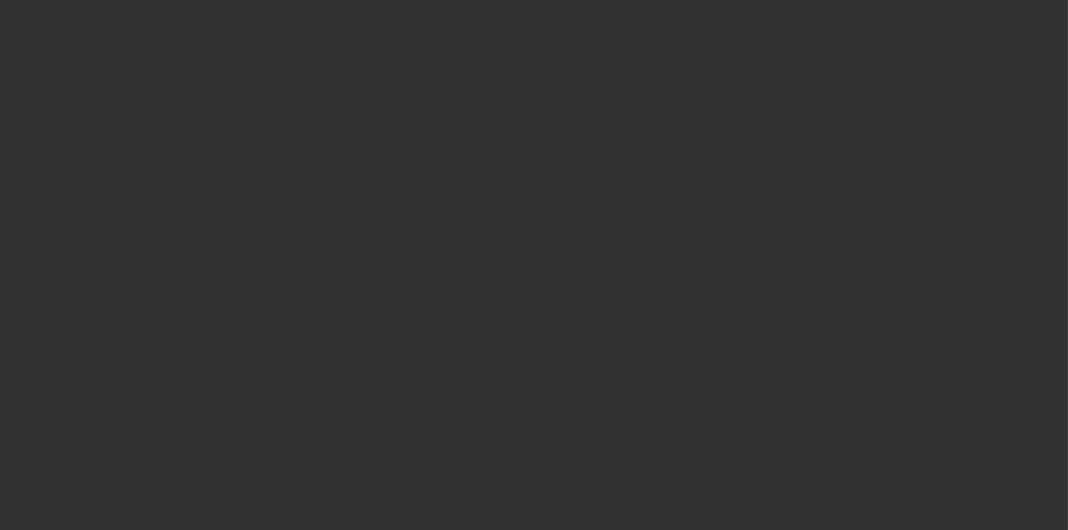
select select "3"
select select "0"
select select "3"
select select "0"
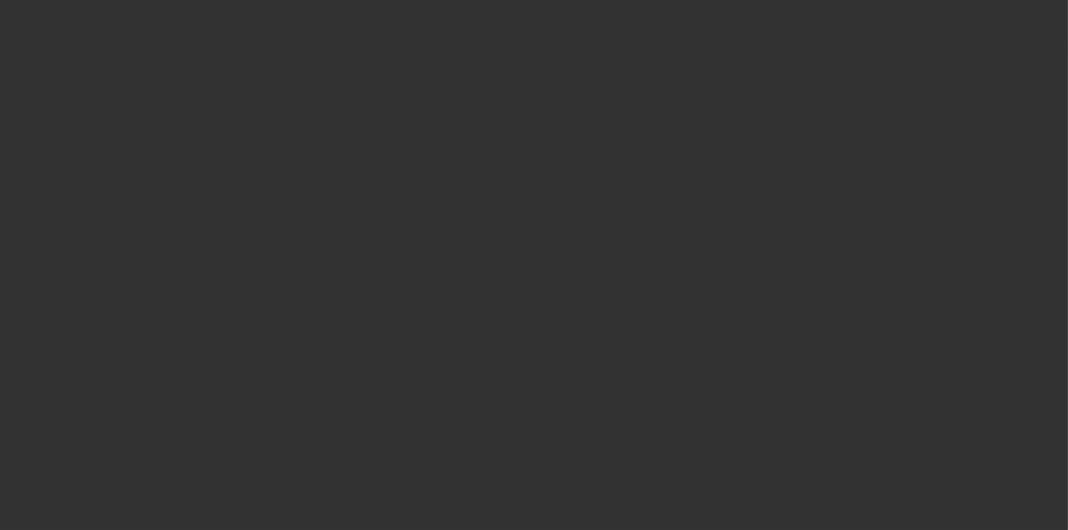
select select "6"
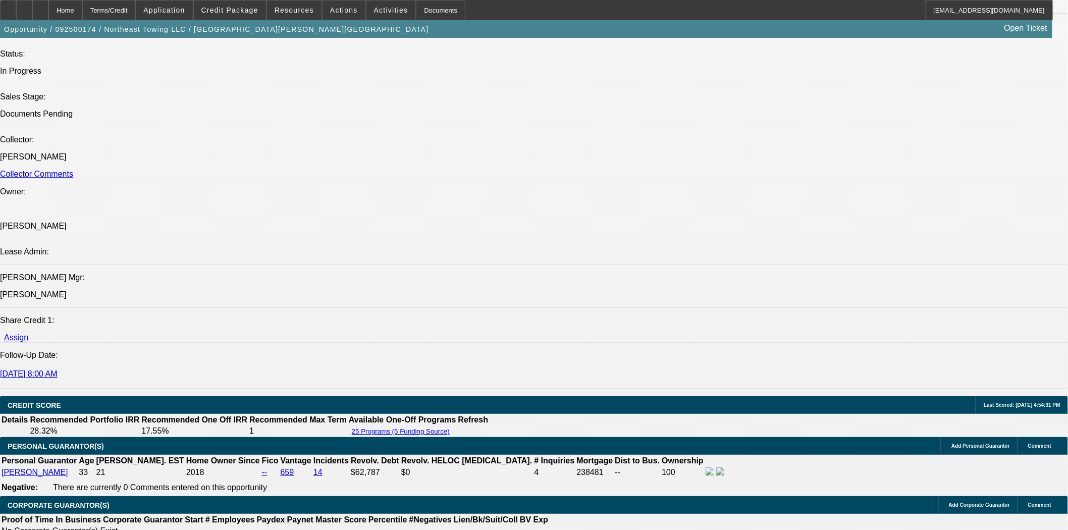
scroll to position [1155, 0]
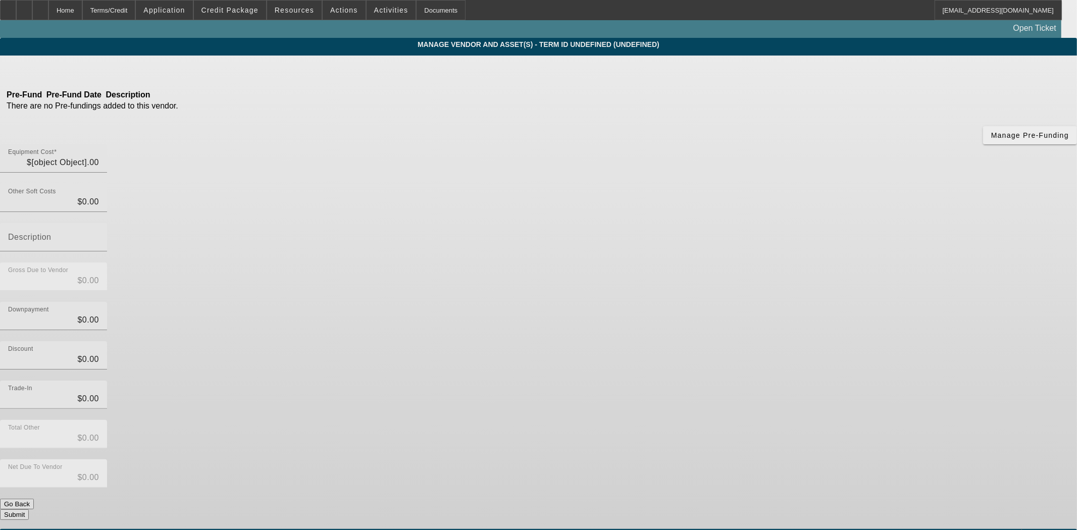
type input "$60,000.00"
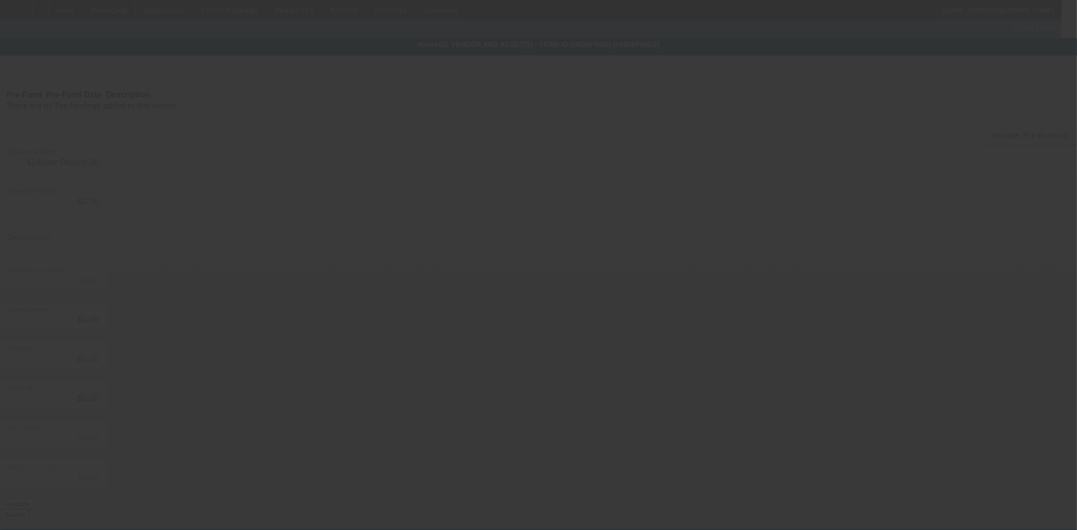
type input "$60,000.00"
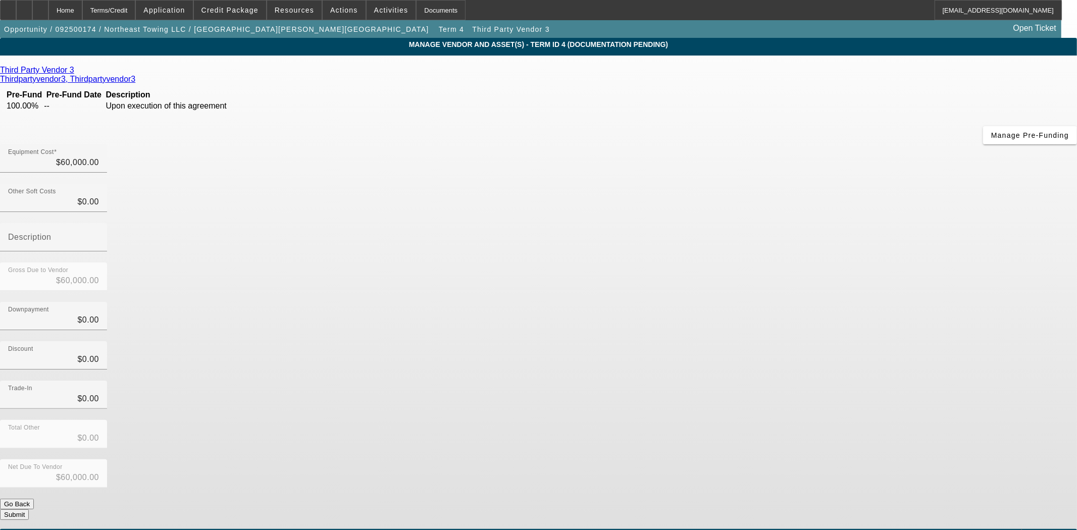
click at [77, 73] on icon at bounding box center [77, 70] width 0 height 9
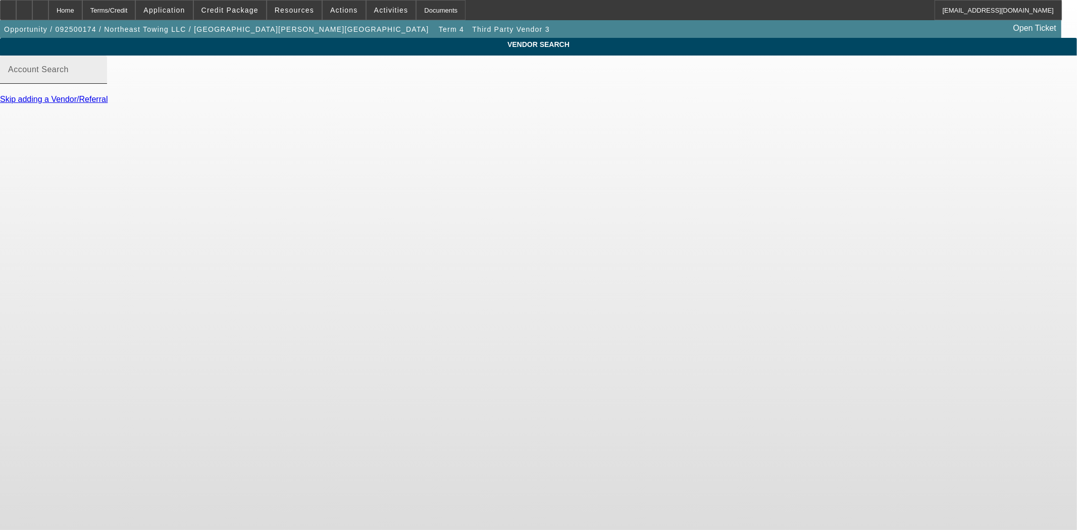
click at [69, 74] on mat-label "Account Search" at bounding box center [38, 69] width 61 height 9
click at [99, 80] on input "Account Search" at bounding box center [53, 74] width 91 height 12
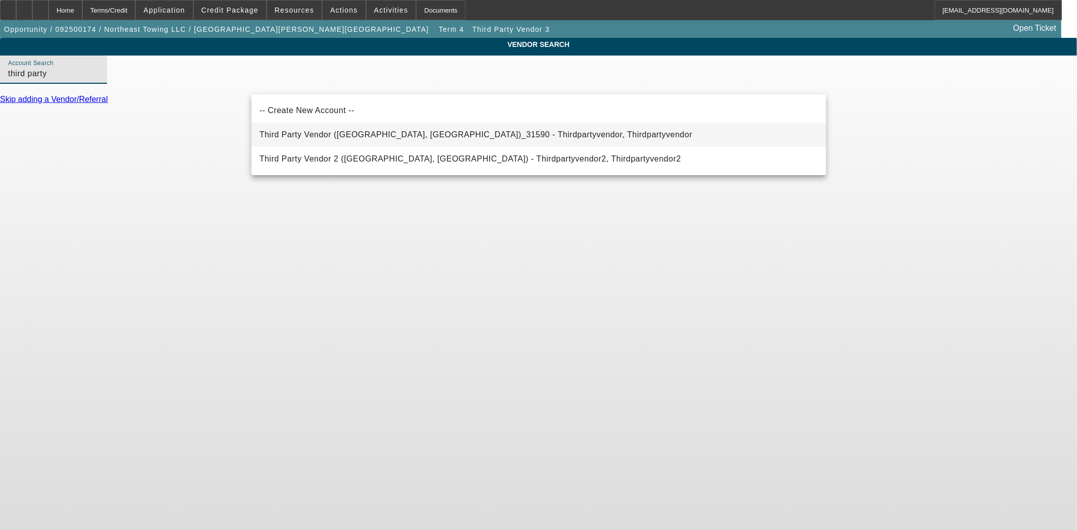
click at [298, 137] on span "Third Party Vendor ([GEOGRAPHIC_DATA], [GEOGRAPHIC_DATA])_31590 - Thirdpartyven…" at bounding box center [475, 134] width 433 height 9
type input "Third Party Vendor ([GEOGRAPHIC_DATA], [GEOGRAPHIC_DATA])_31590 - Thirdpartyven…"
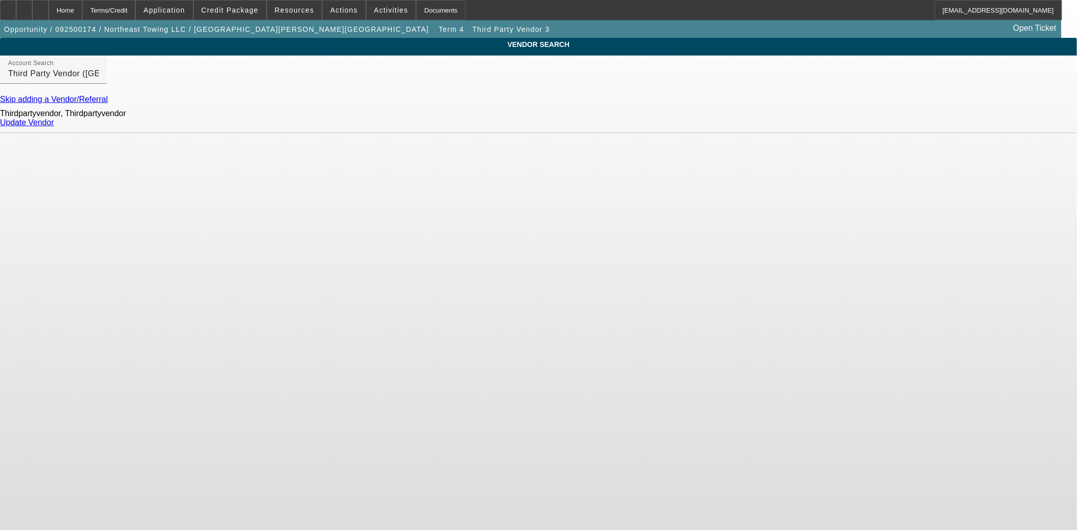
click at [54, 127] on link "Update Vendor" at bounding box center [27, 122] width 54 height 9
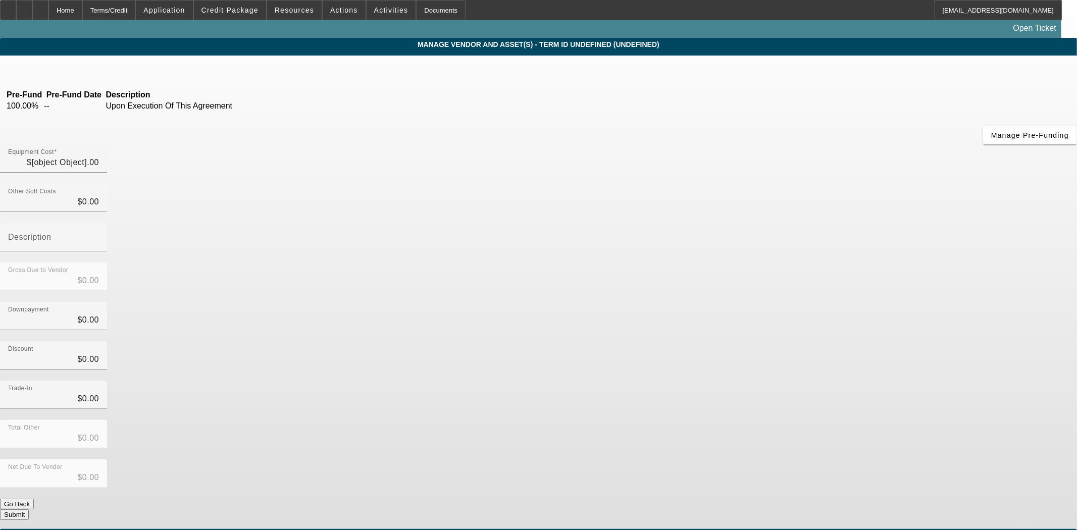
type input "$60,000.00"
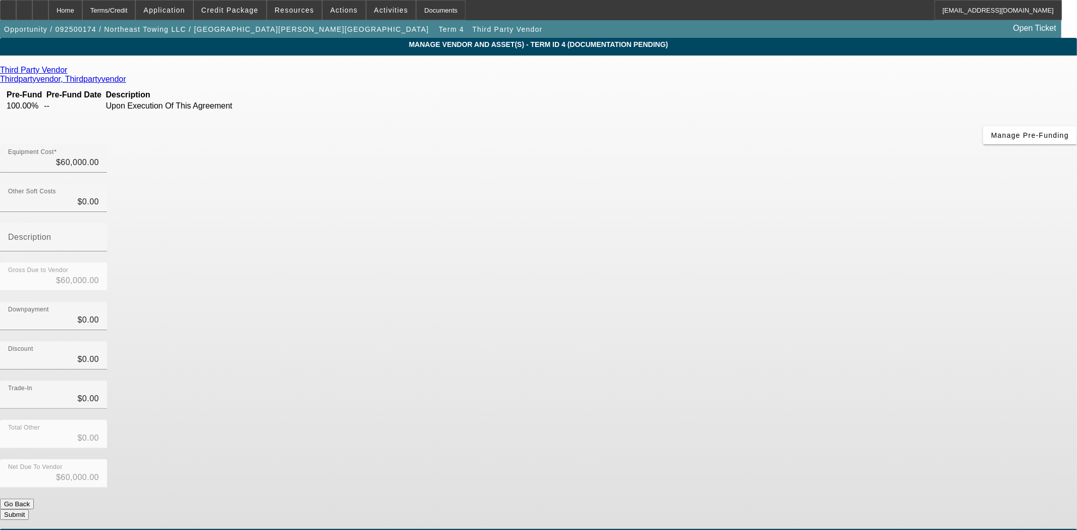
click at [29, 509] on button "Submit" at bounding box center [14, 514] width 29 height 11
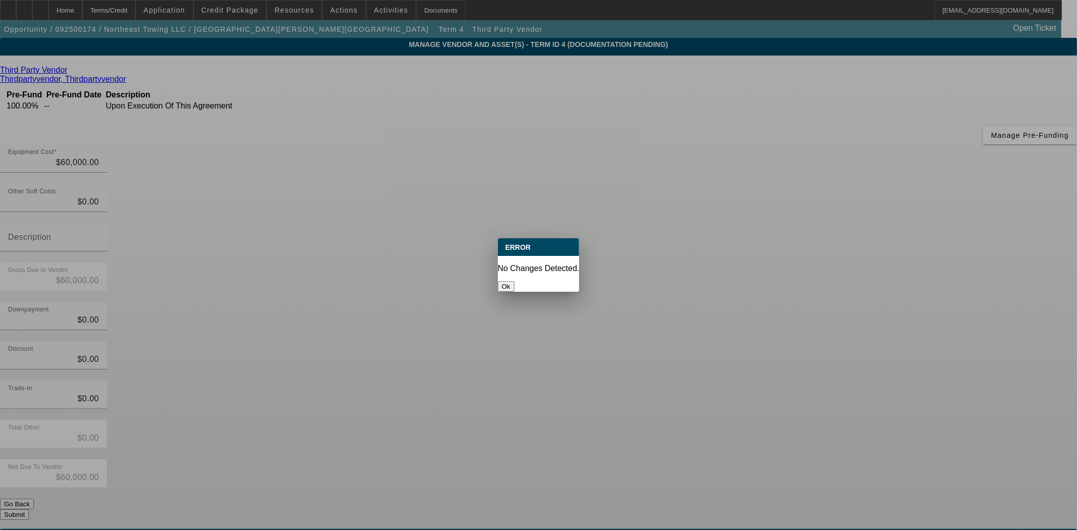
click at [514, 281] on button "Ok" at bounding box center [506, 286] width 17 height 11
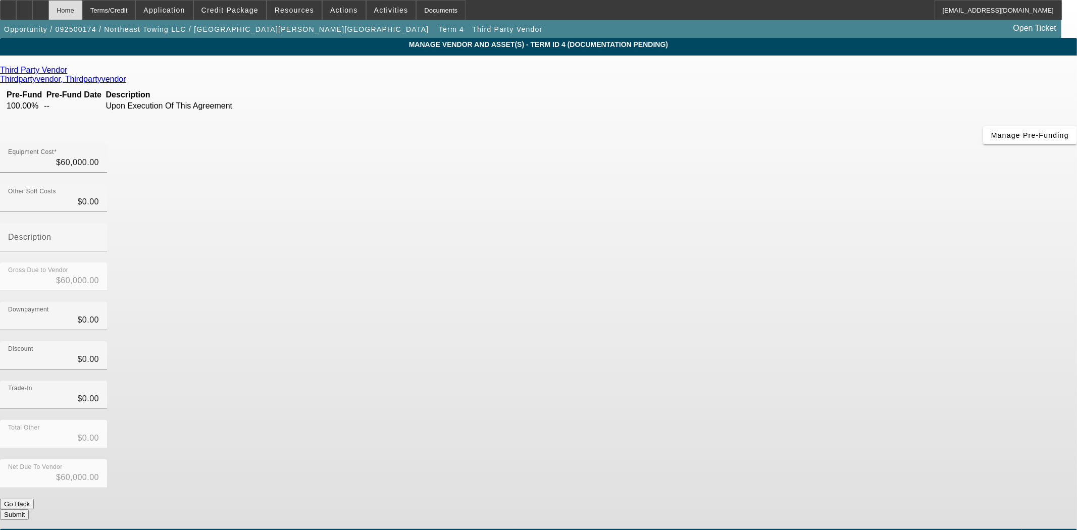
click at [82, 10] on div "Home" at bounding box center [65, 10] width 34 height 20
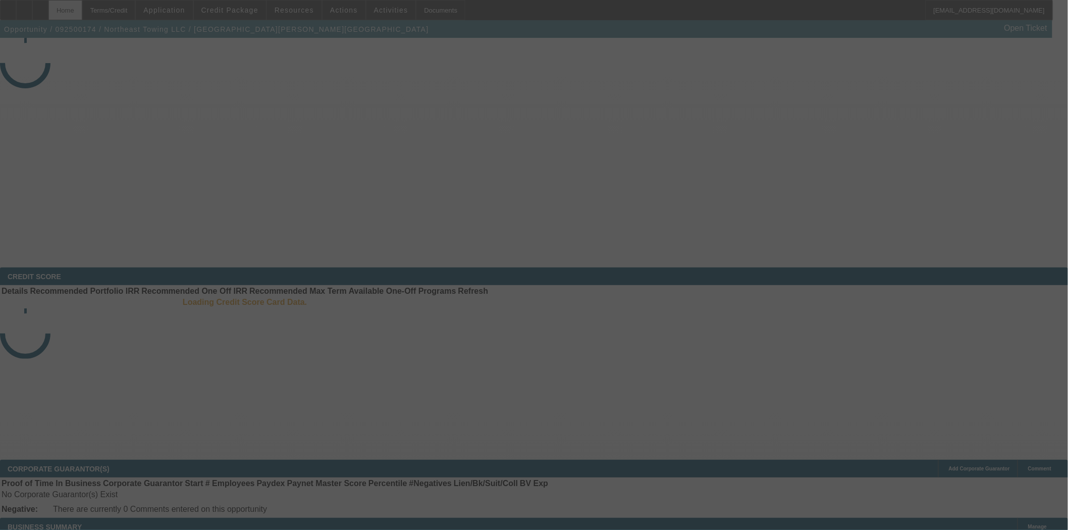
select select "3"
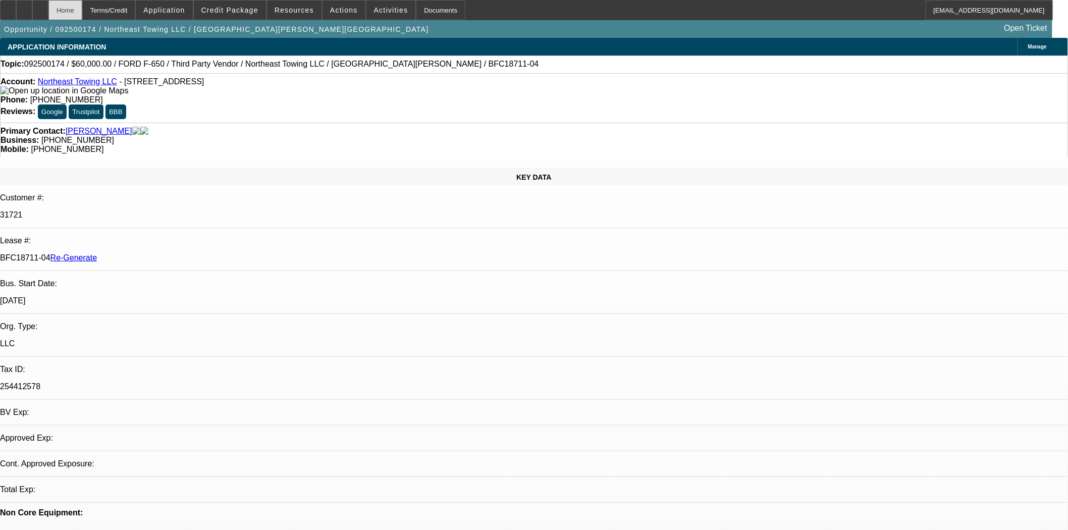
select select "0"
select select "3"
select select "0"
select select "6"
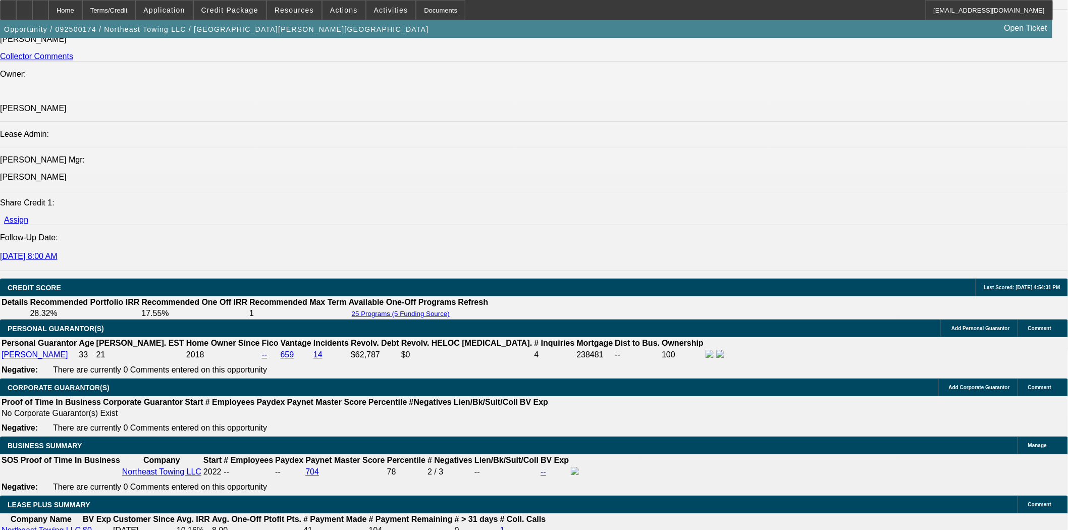
scroll to position [1402, 0]
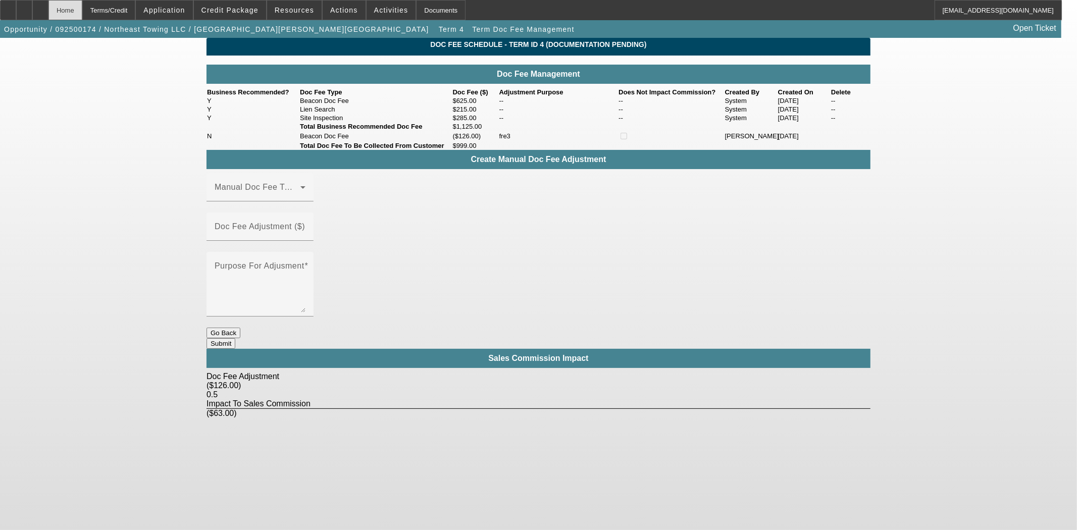
click at [82, 17] on div "Home" at bounding box center [65, 10] width 34 height 20
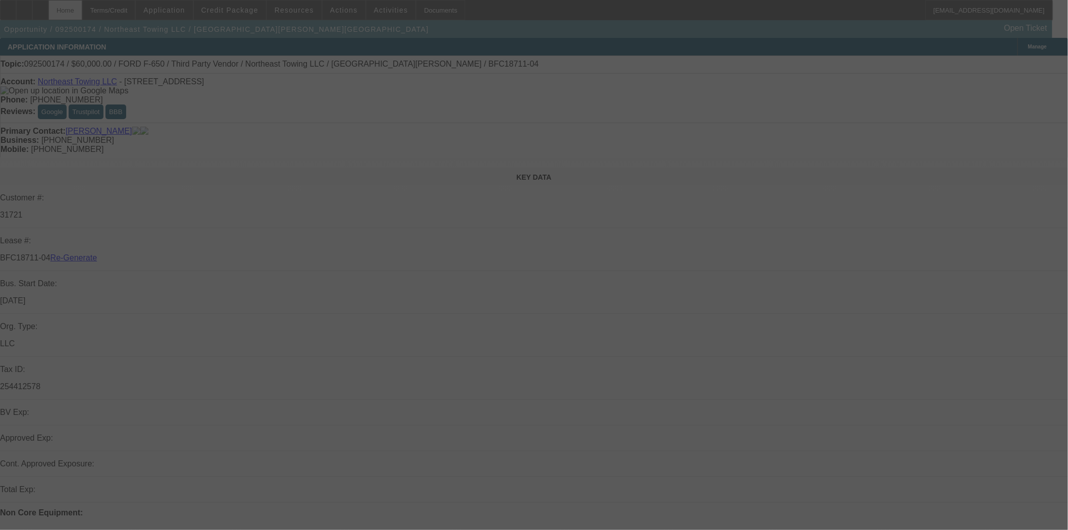
select select "3"
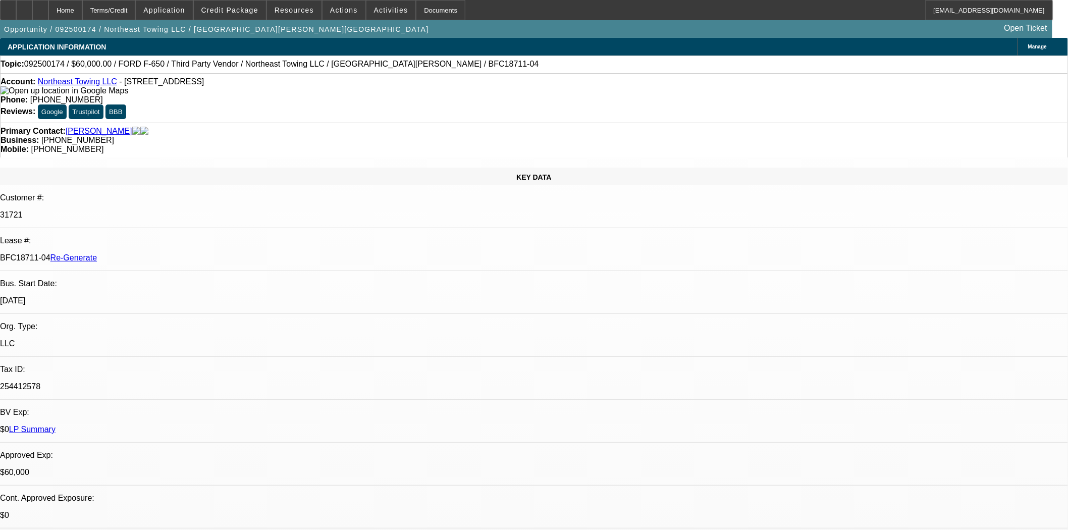
select select "0"
select select "3"
select select "0"
select select "6"
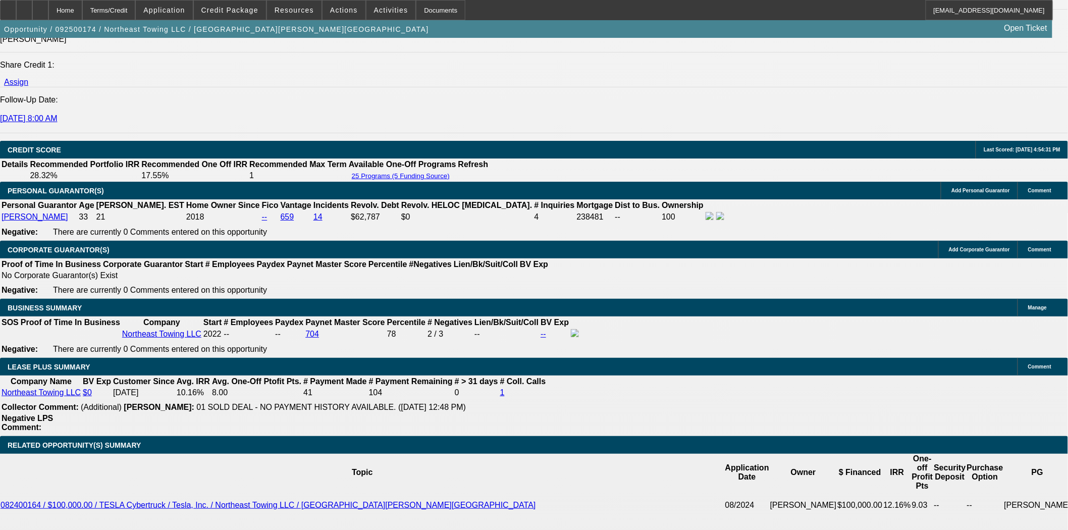
scroll to position [1515, 0]
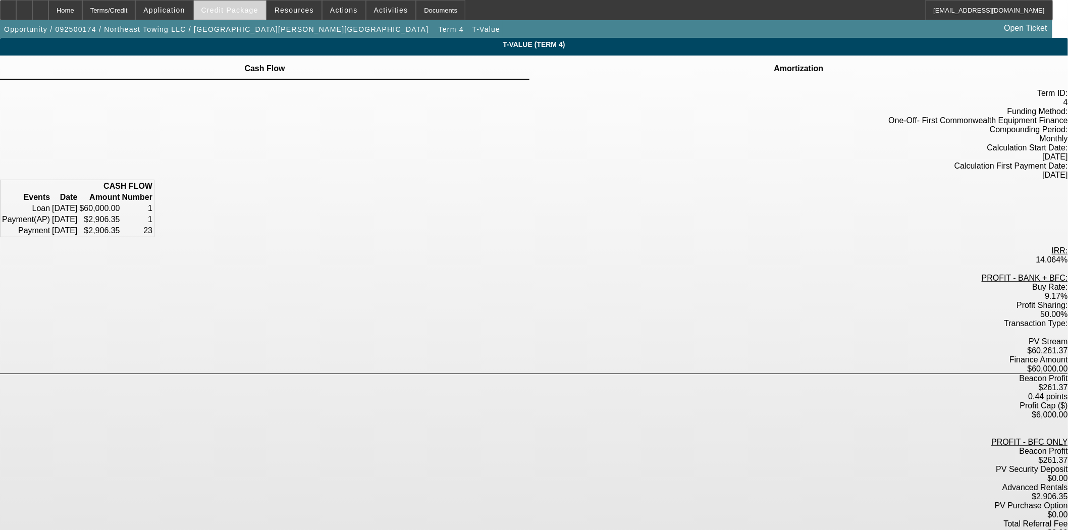
click at [242, 6] on span "Credit Package" at bounding box center [229, 10] width 57 height 8
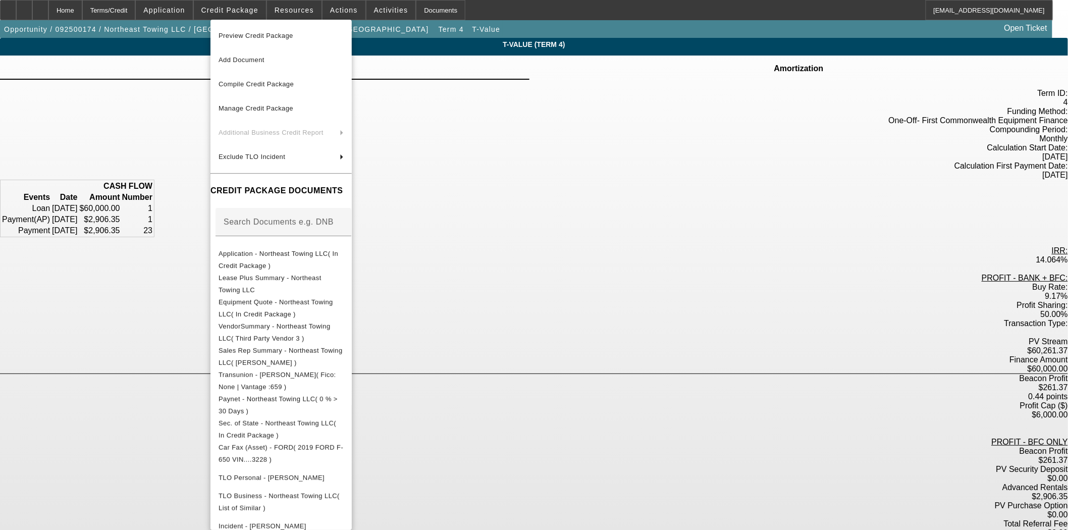
click at [254, 11] on div at bounding box center [534, 265] width 1068 height 530
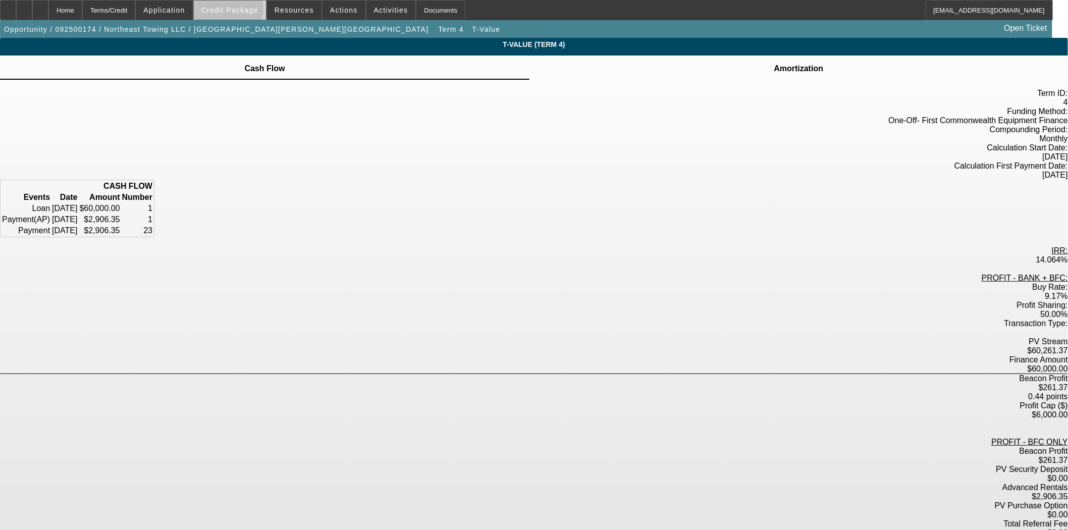
click at [245, 11] on span "Credit Package" at bounding box center [229, 10] width 57 height 8
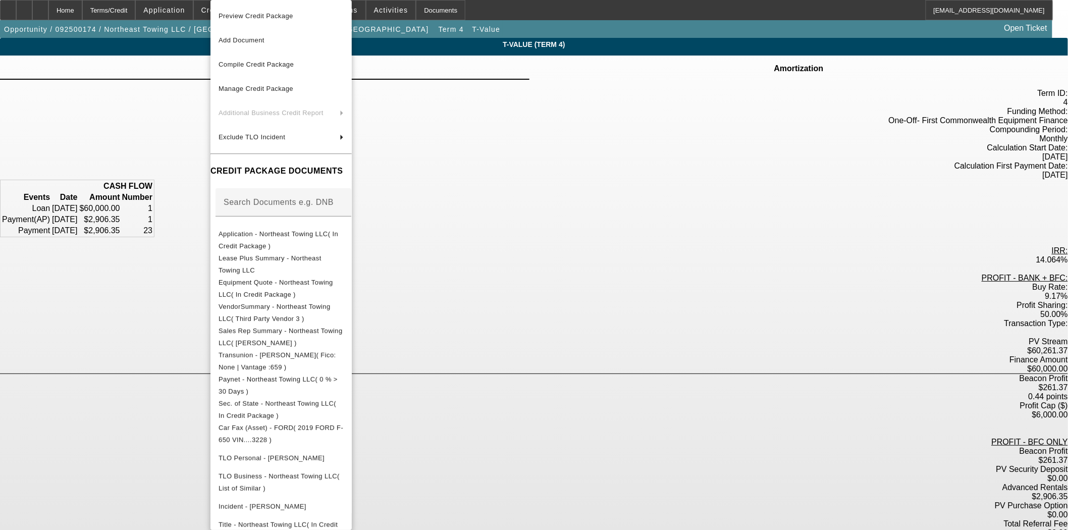
scroll to position [129, 0]
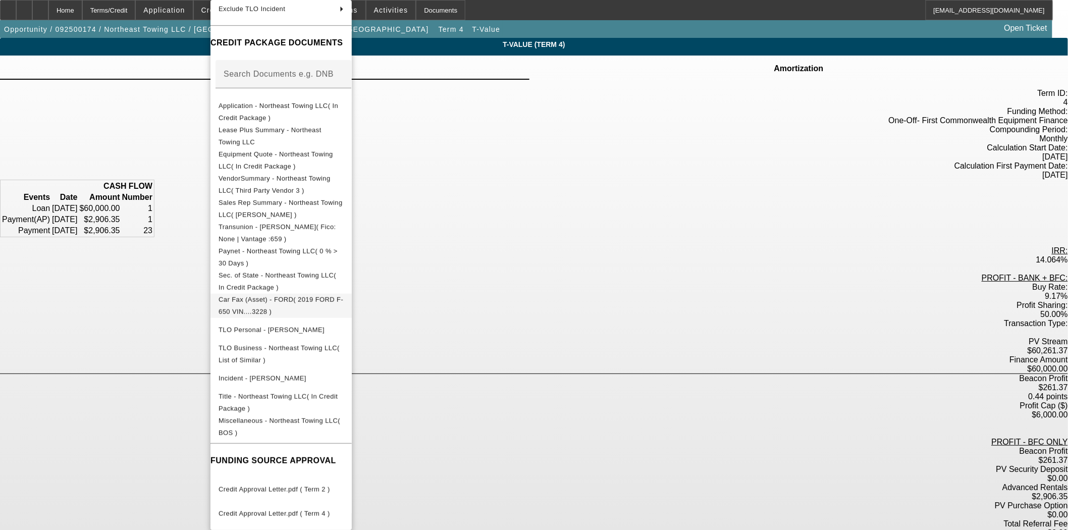
click at [269, 294] on button "Car Fax (Asset) - FORD( 2019 FORD F-650 VIN....3228 )" at bounding box center [281, 306] width 141 height 24
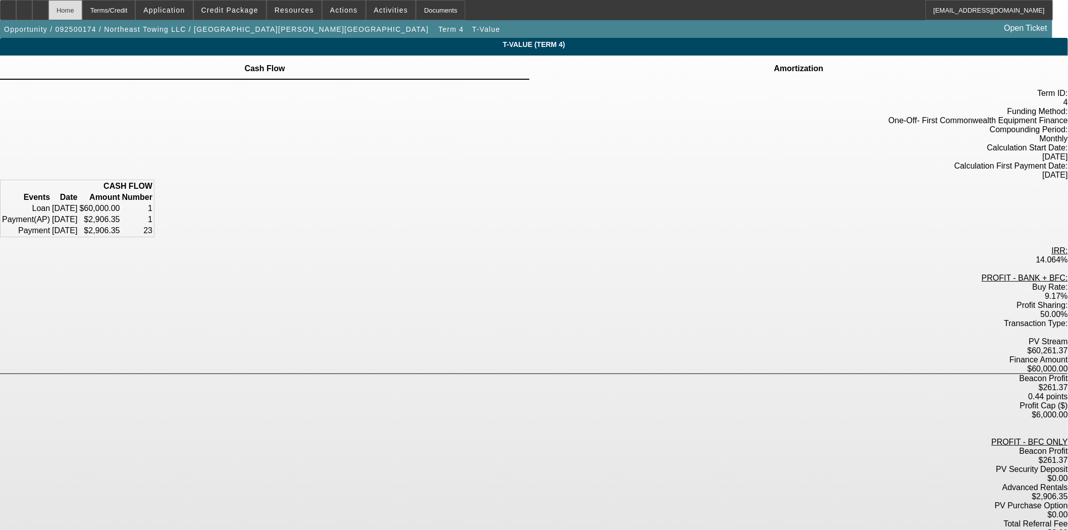
click at [82, 12] on div "Home" at bounding box center [65, 10] width 34 height 20
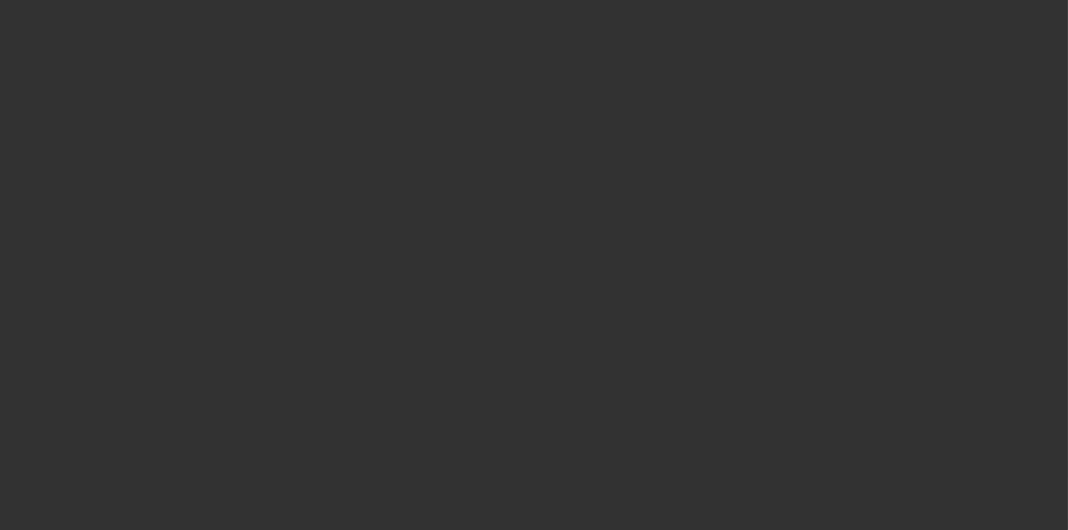
select select "3"
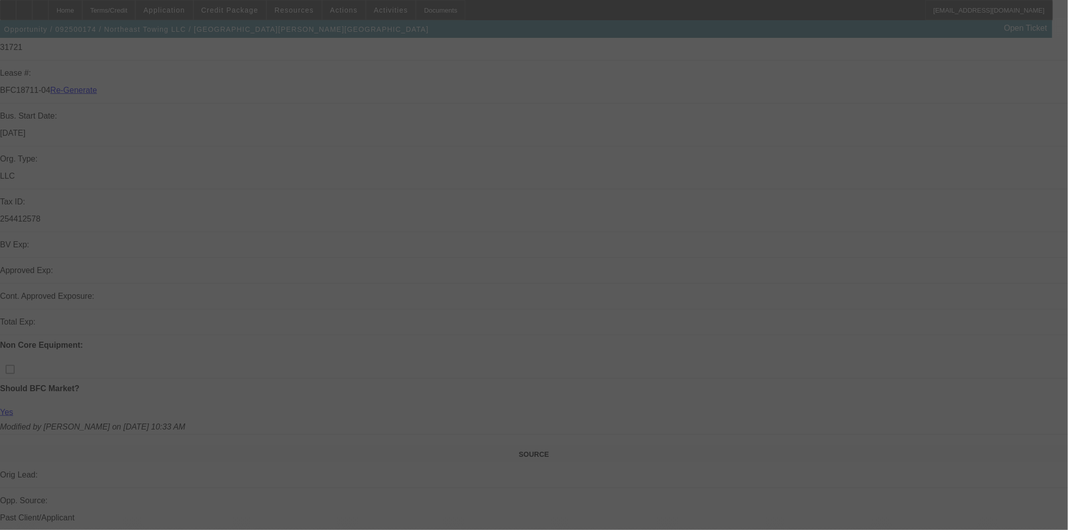
scroll to position [336, 0]
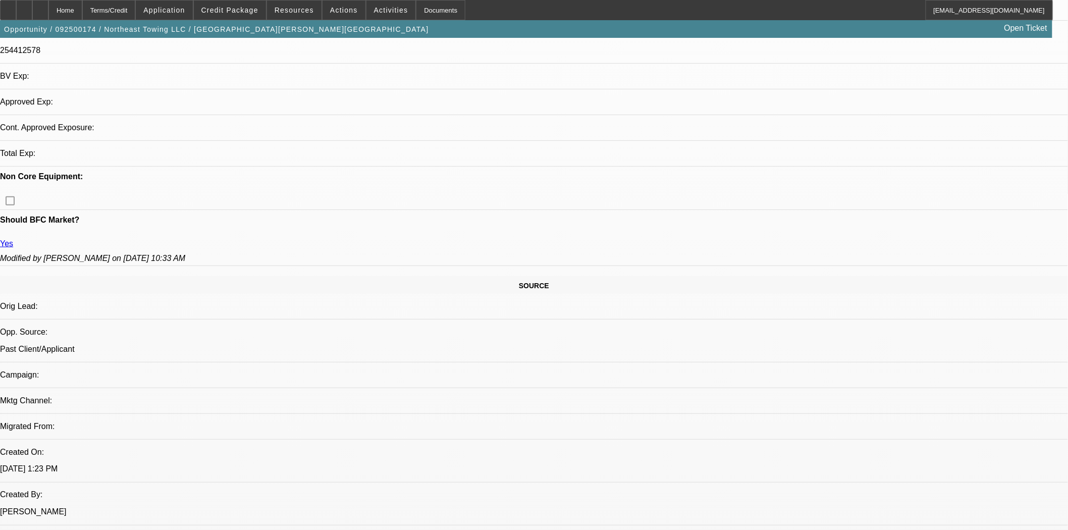
select select "0"
select select "3"
select select "0"
select select "6"
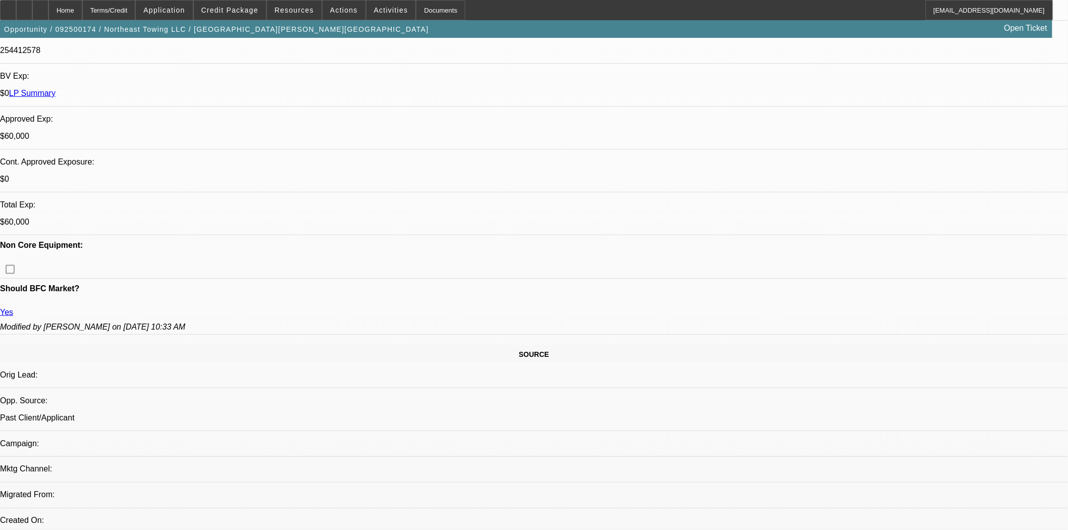
scroll to position [453, 0]
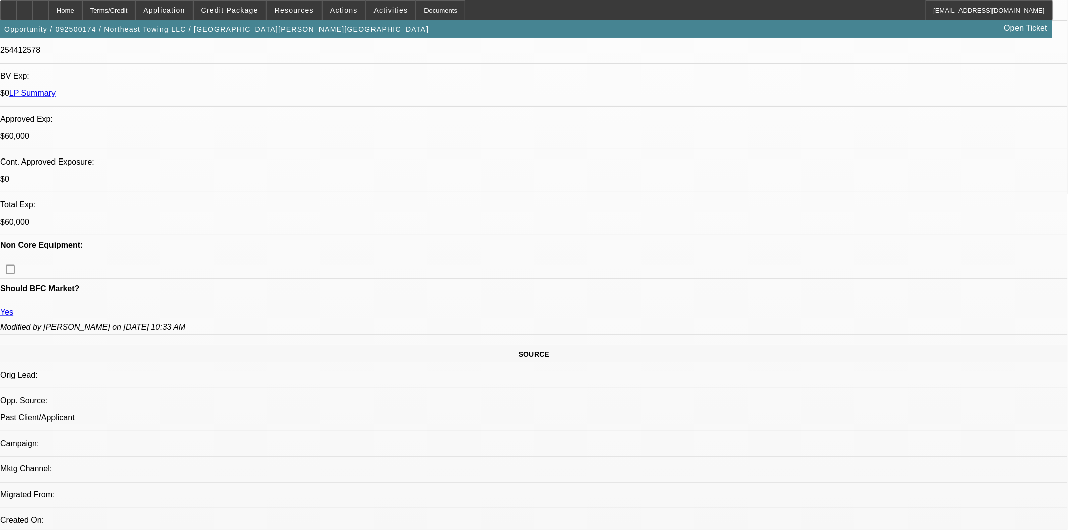
scroll to position [117, 0]
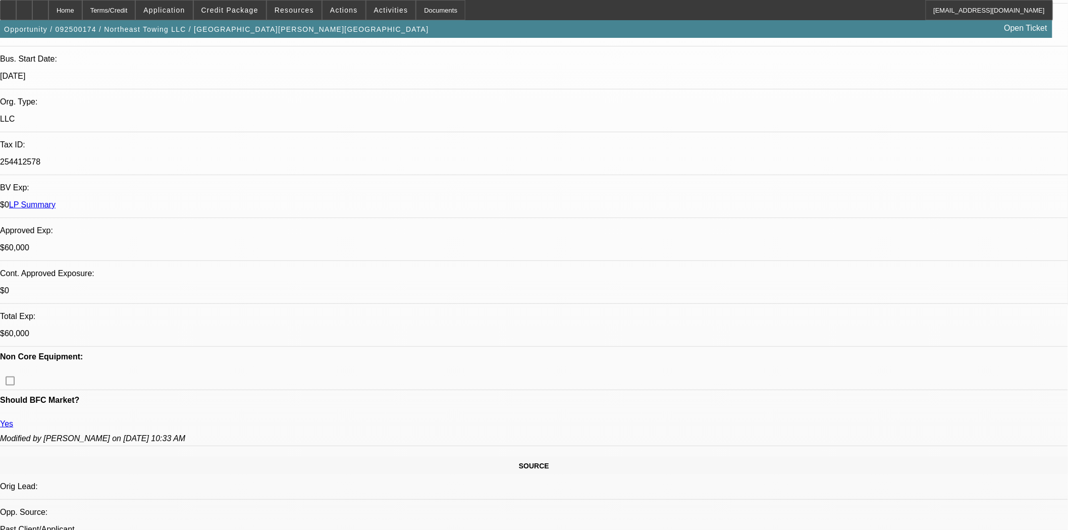
scroll to position [224, 0]
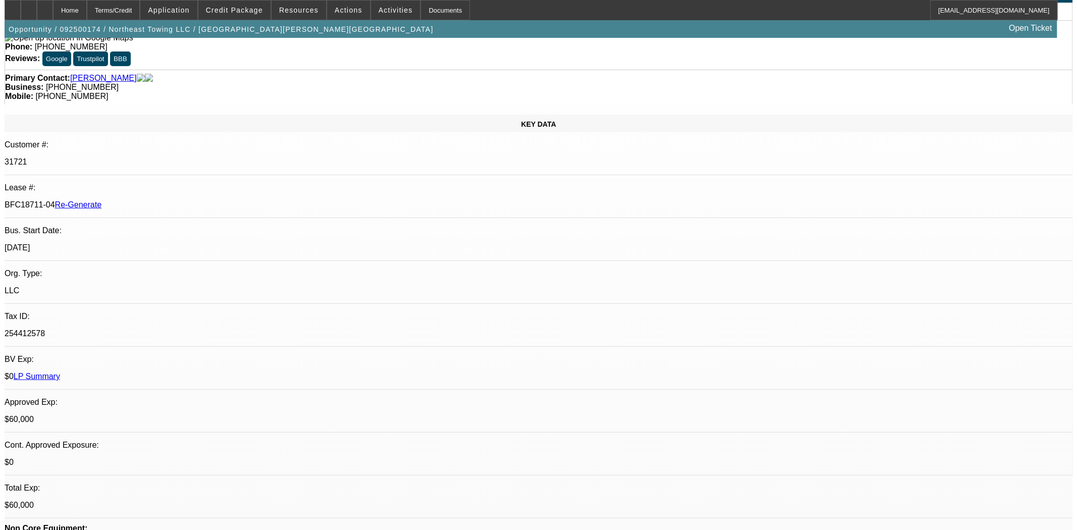
scroll to position [0, 0]
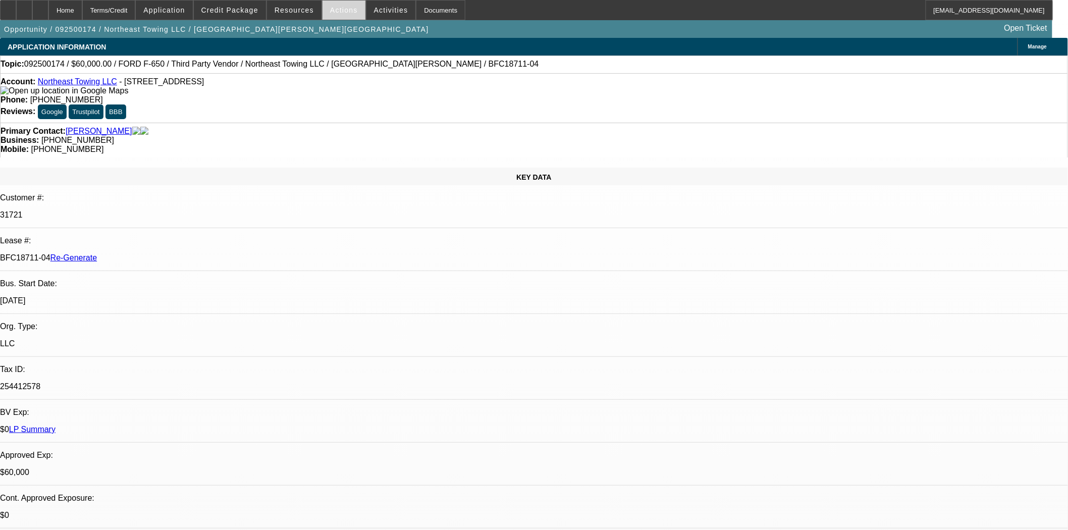
click at [333, 14] on span at bounding box center [344, 10] width 43 height 24
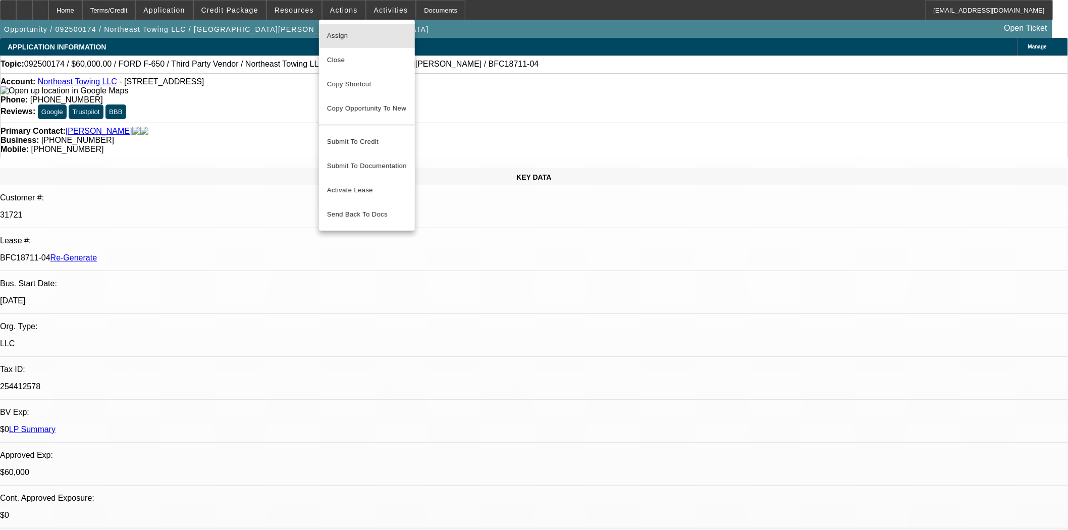
click at [342, 38] on span "Assign" at bounding box center [367, 36] width 80 height 12
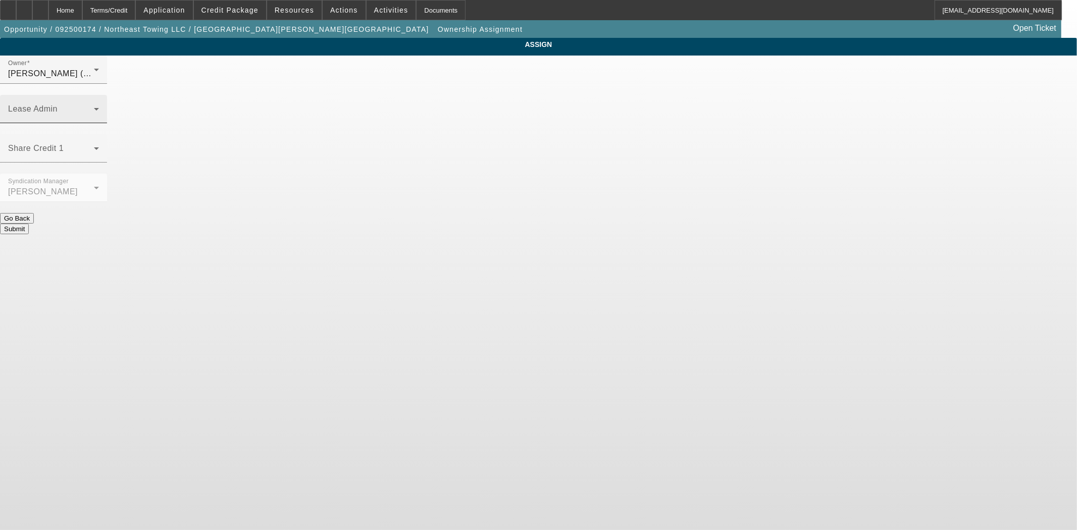
click at [94, 107] on span at bounding box center [51, 113] width 86 height 12
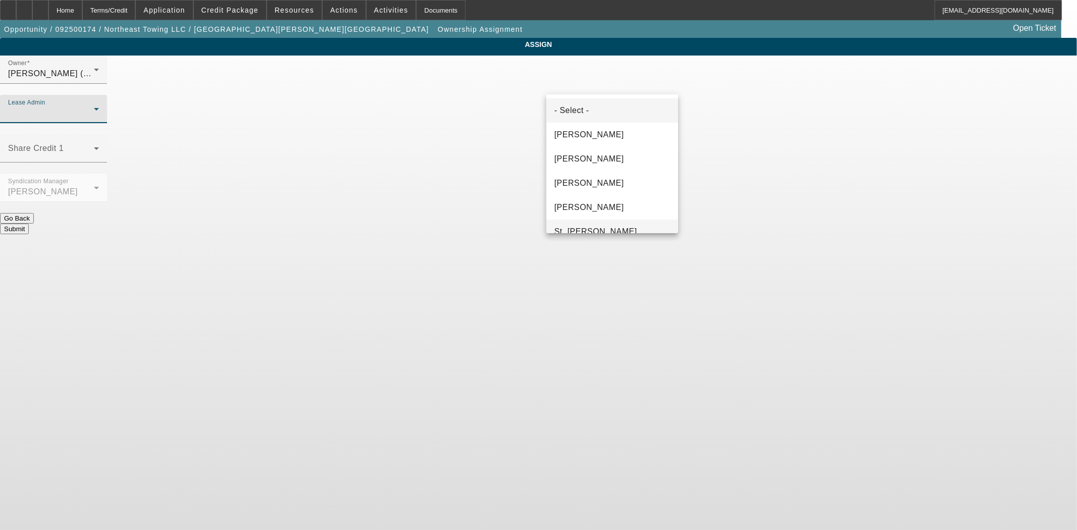
click at [592, 226] on span "St. Laurent, Kim" at bounding box center [595, 232] width 83 height 12
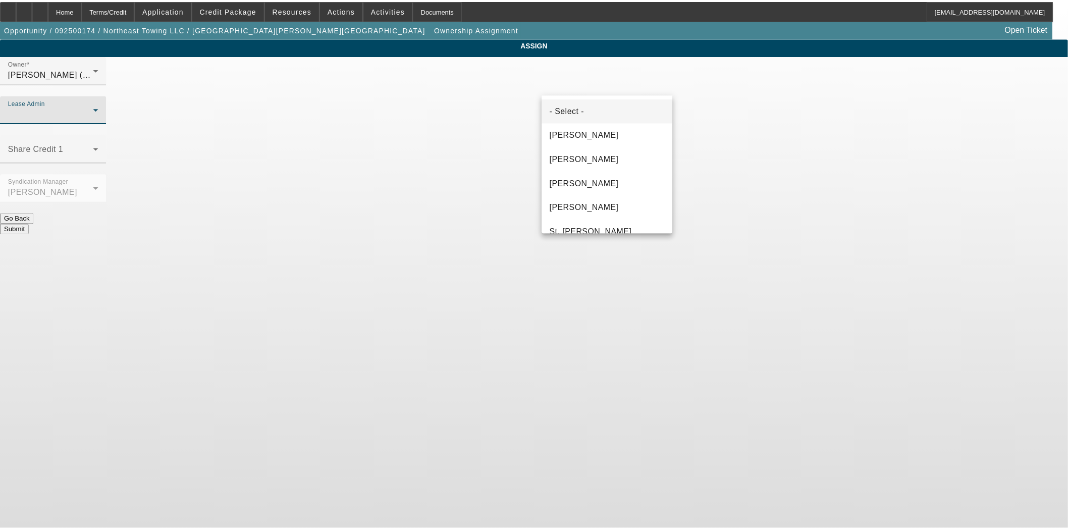
scroll to position [11, 0]
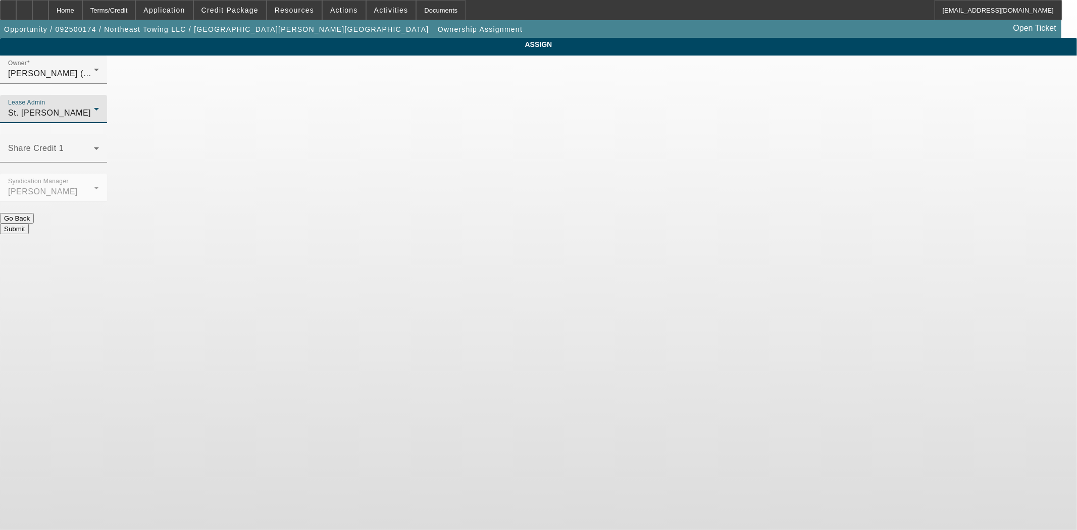
click at [29, 224] on button "Submit" at bounding box center [14, 229] width 29 height 11
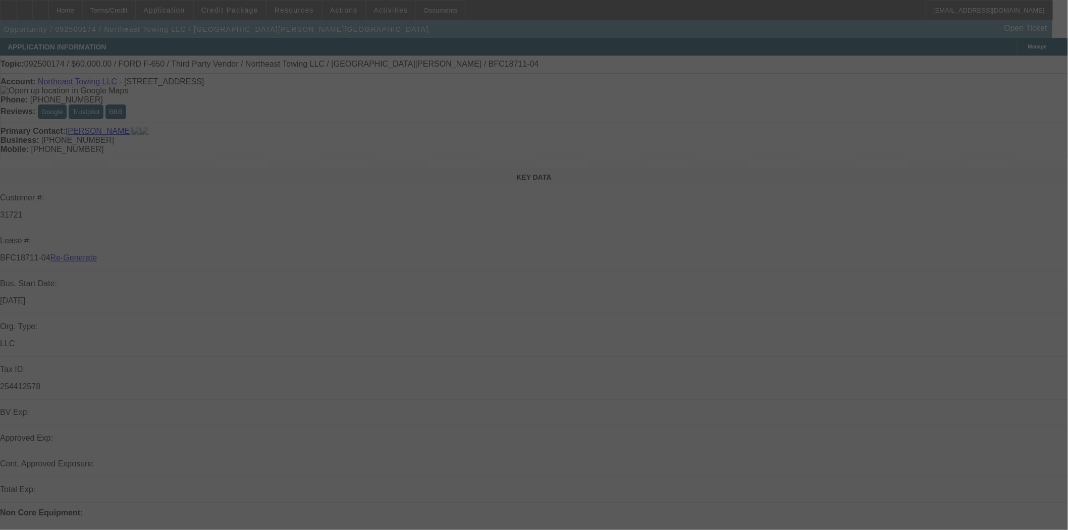
select select "3"
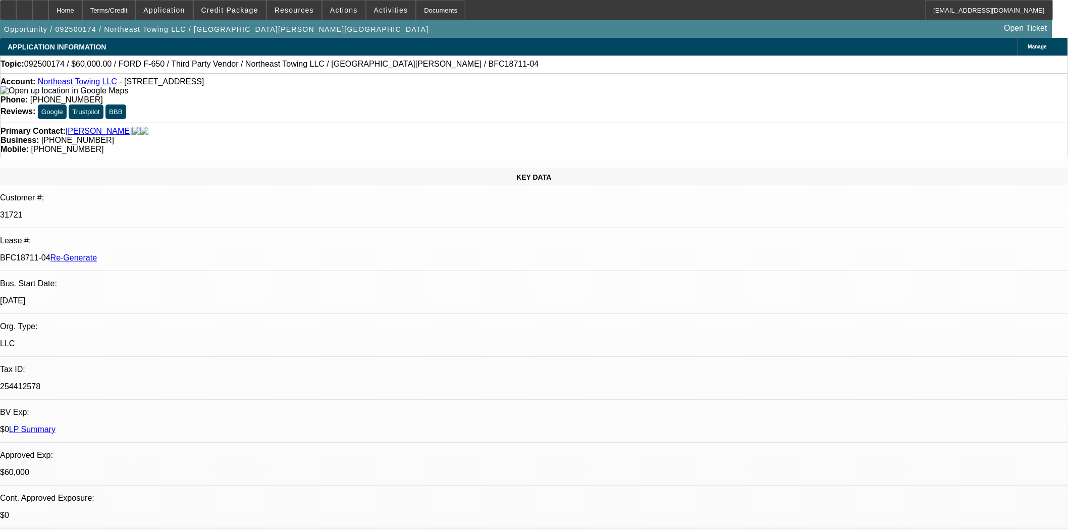
select select "0"
select select "3"
select select "0"
select select "6"
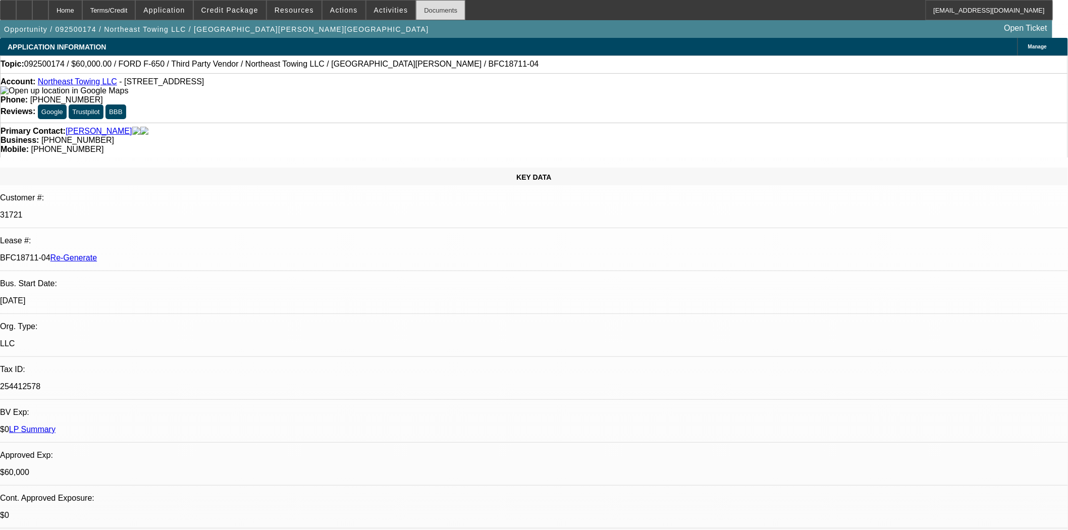
click at [431, 13] on div "Documents" at bounding box center [440, 10] width 49 height 20
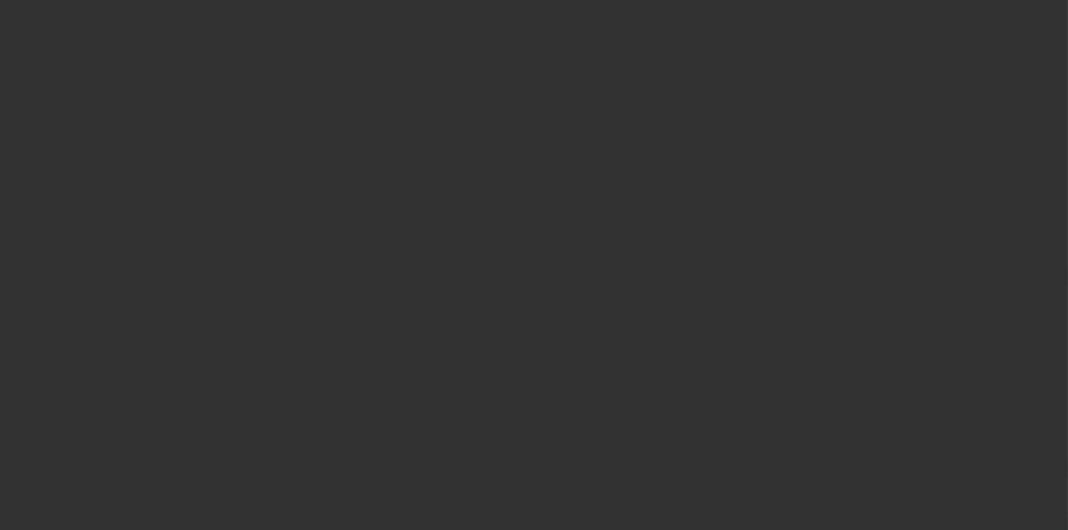
select select "3"
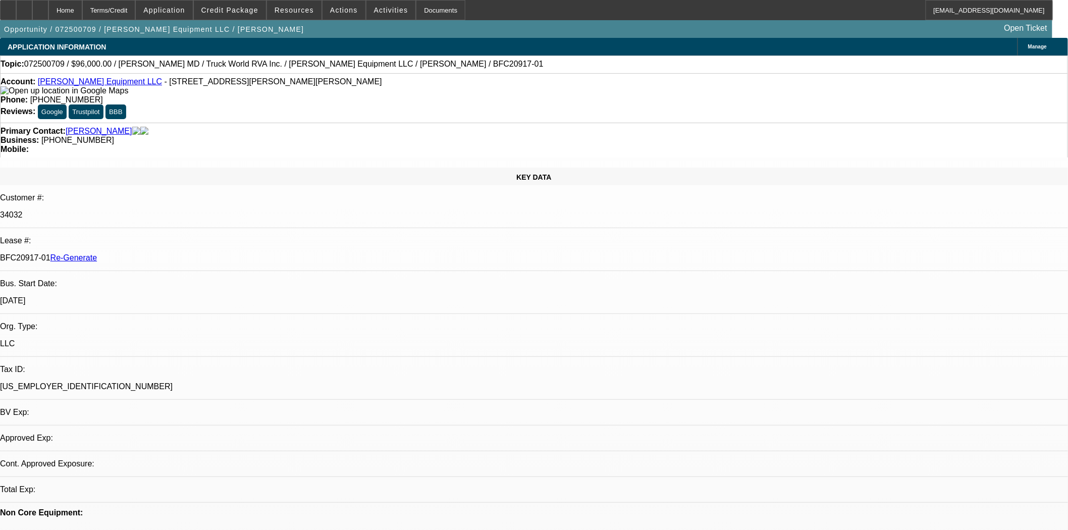
select select "0.15"
select select "2"
select select "0"
select select "6"
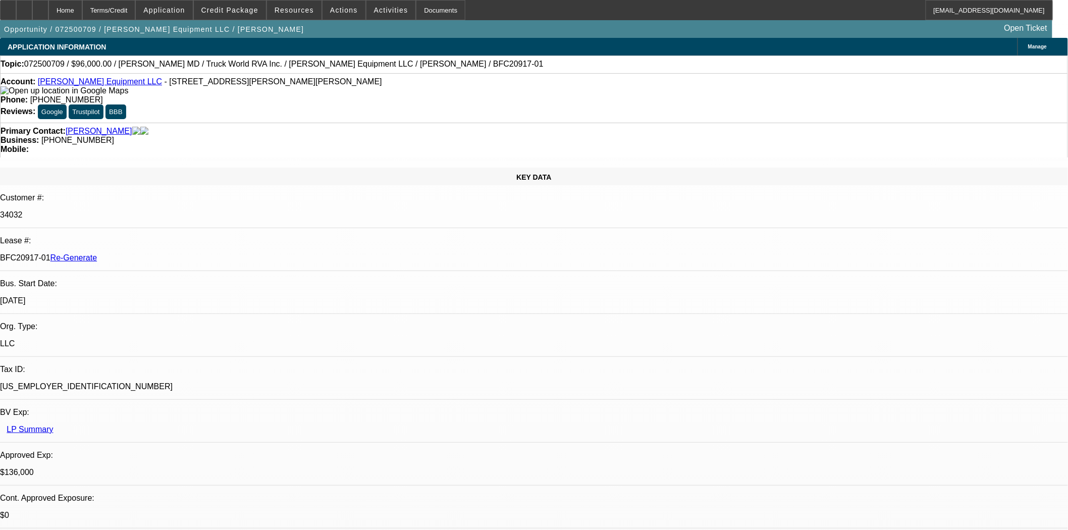
click at [245, 8] on span "Credit Package" at bounding box center [229, 10] width 57 height 8
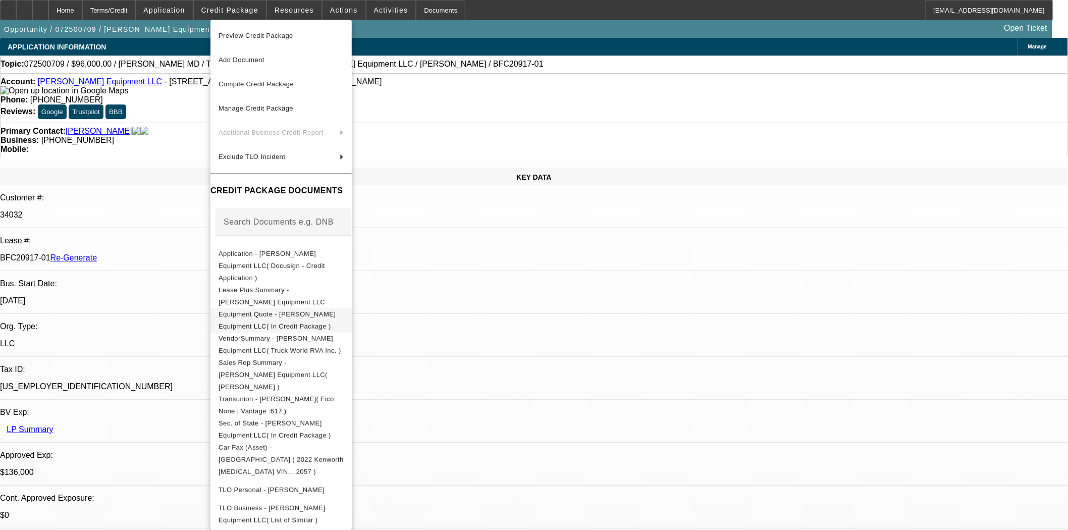
click at [298, 308] on span "Equipment Quote - [PERSON_NAME] Equipment LLC( In Credit Package )" at bounding box center [281, 320] width 125 height 24
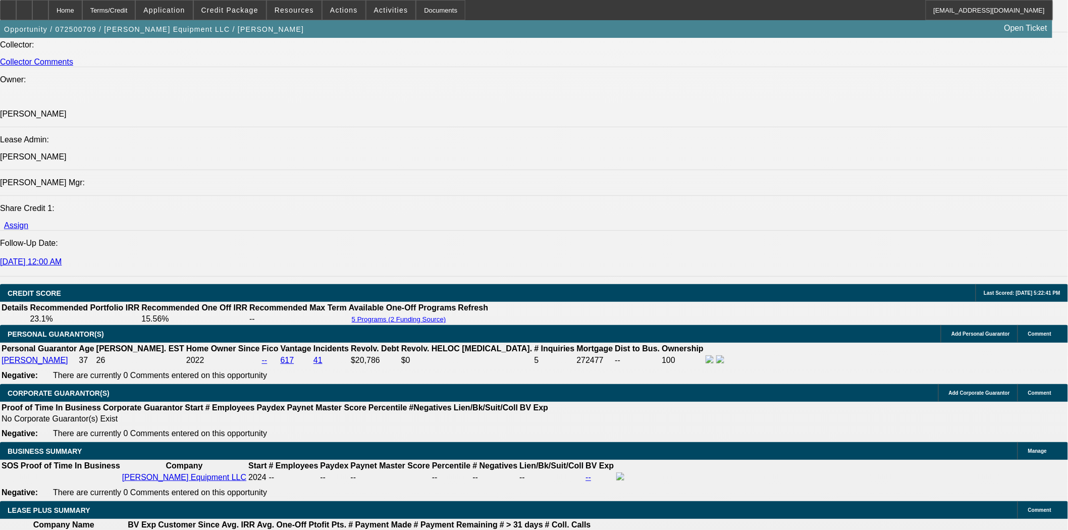
scroll to position [56, 0]
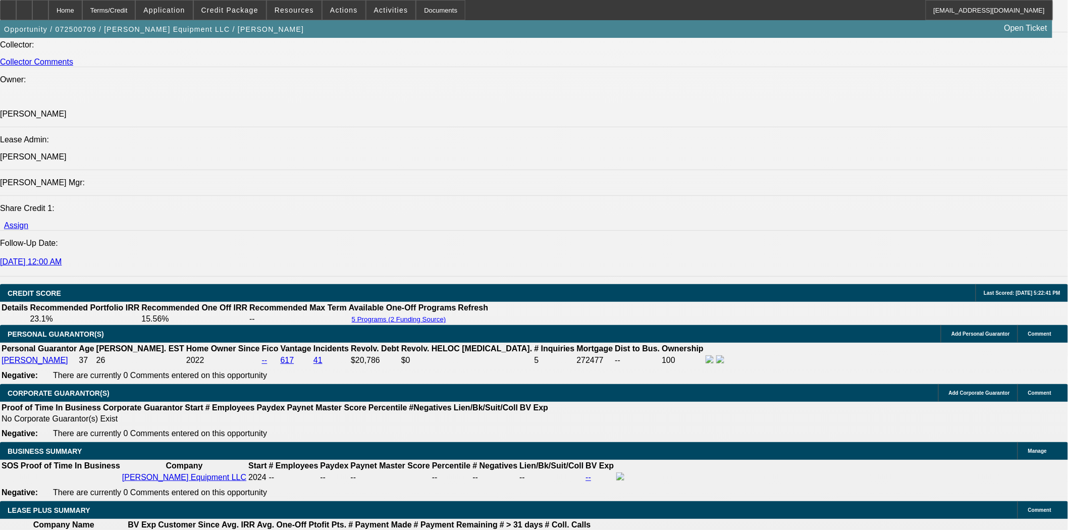
scroll to position [168, 0]
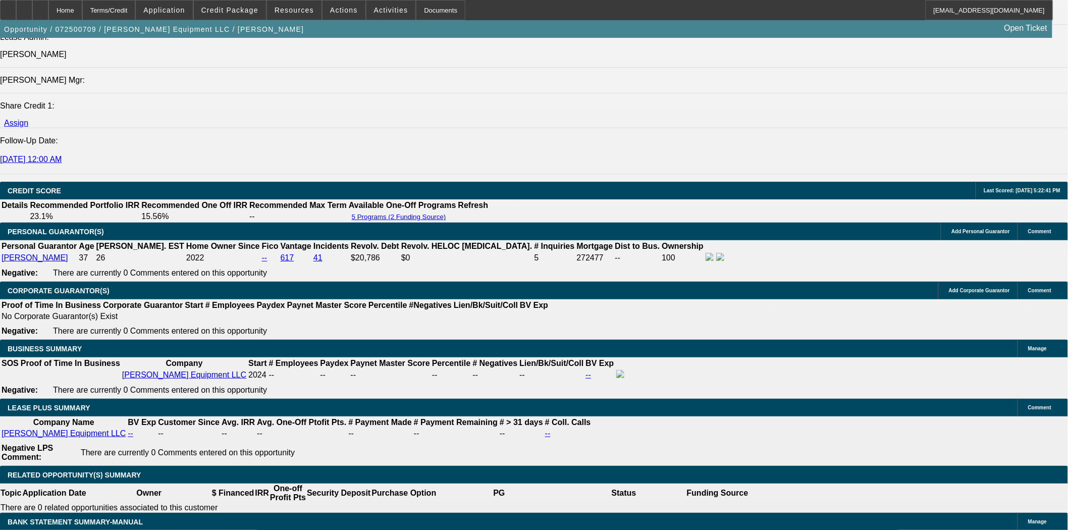
scroll to position [1515, 0]
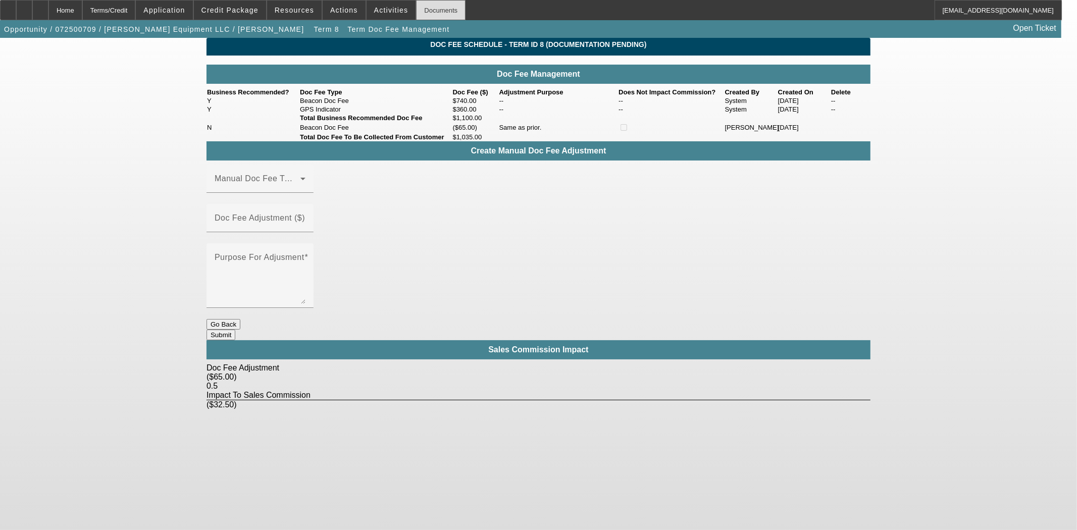
click at [416, 9] on div "Documents" at bounding box center [440, 10] width 49 height 20
